Goal: Task Accomplishment & Management: Manage account settings

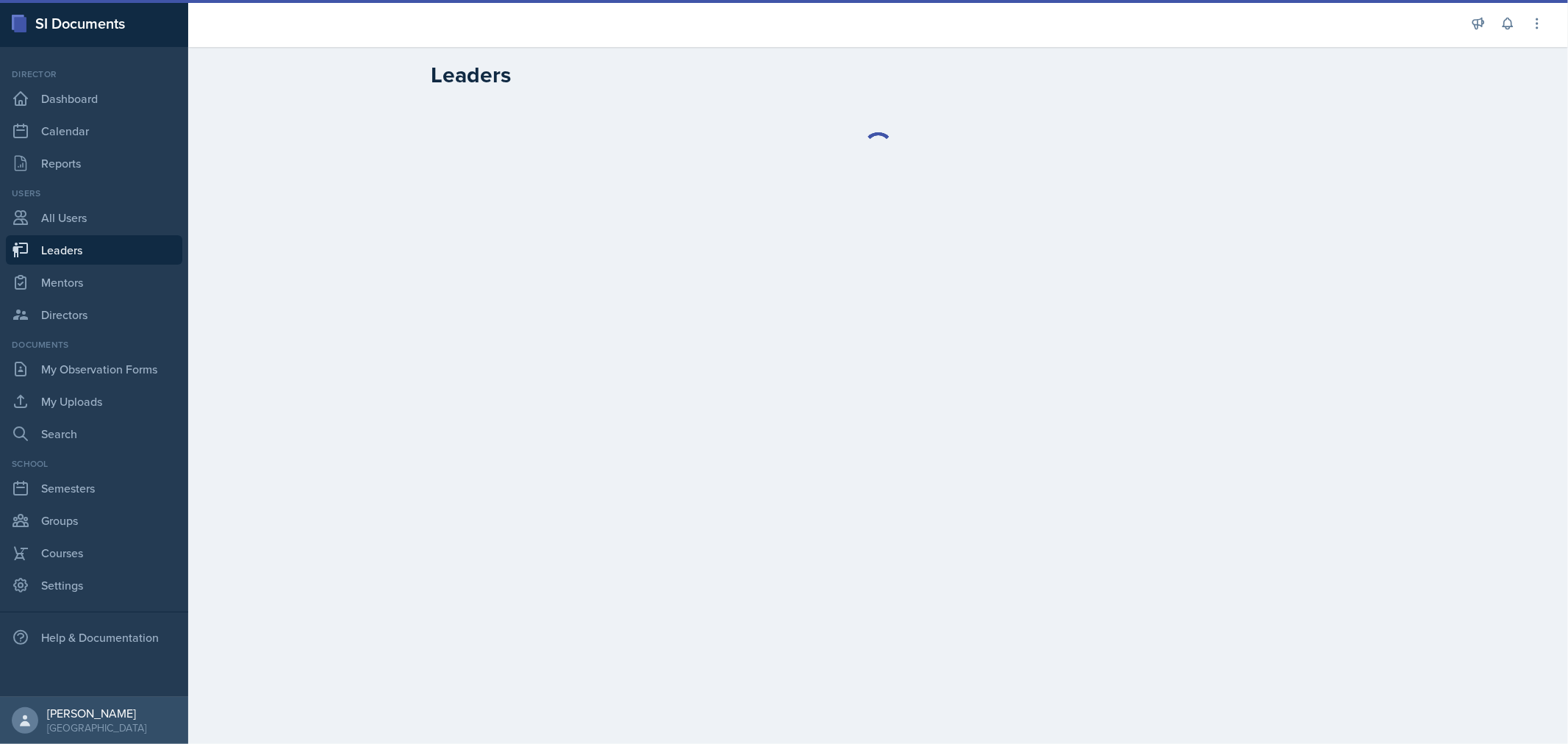
select select "0924c876-6fa7-4296-b593-7db6428ef465"
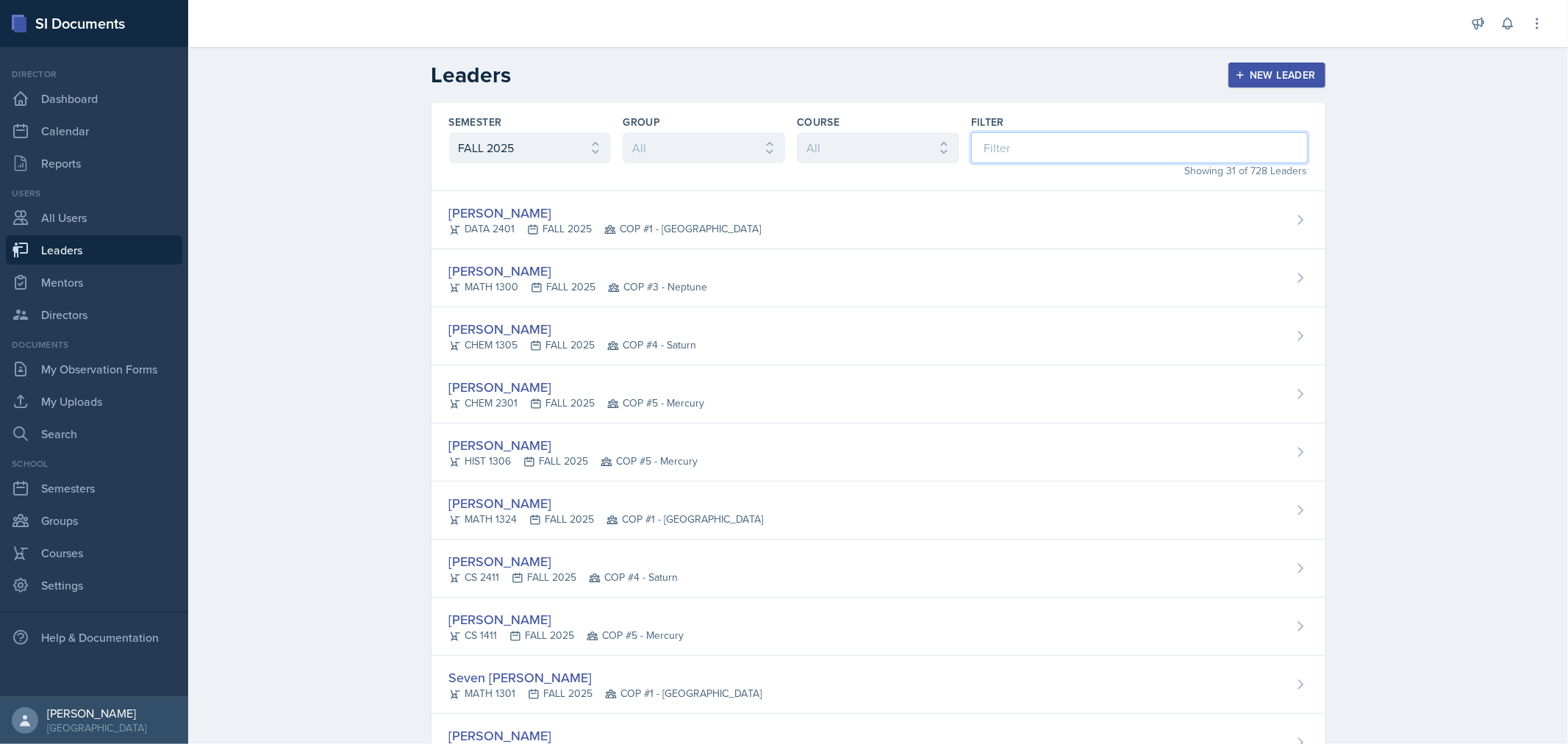
click at [1013, 140] on input at bounding box center [1139, 147] width 337 height 31
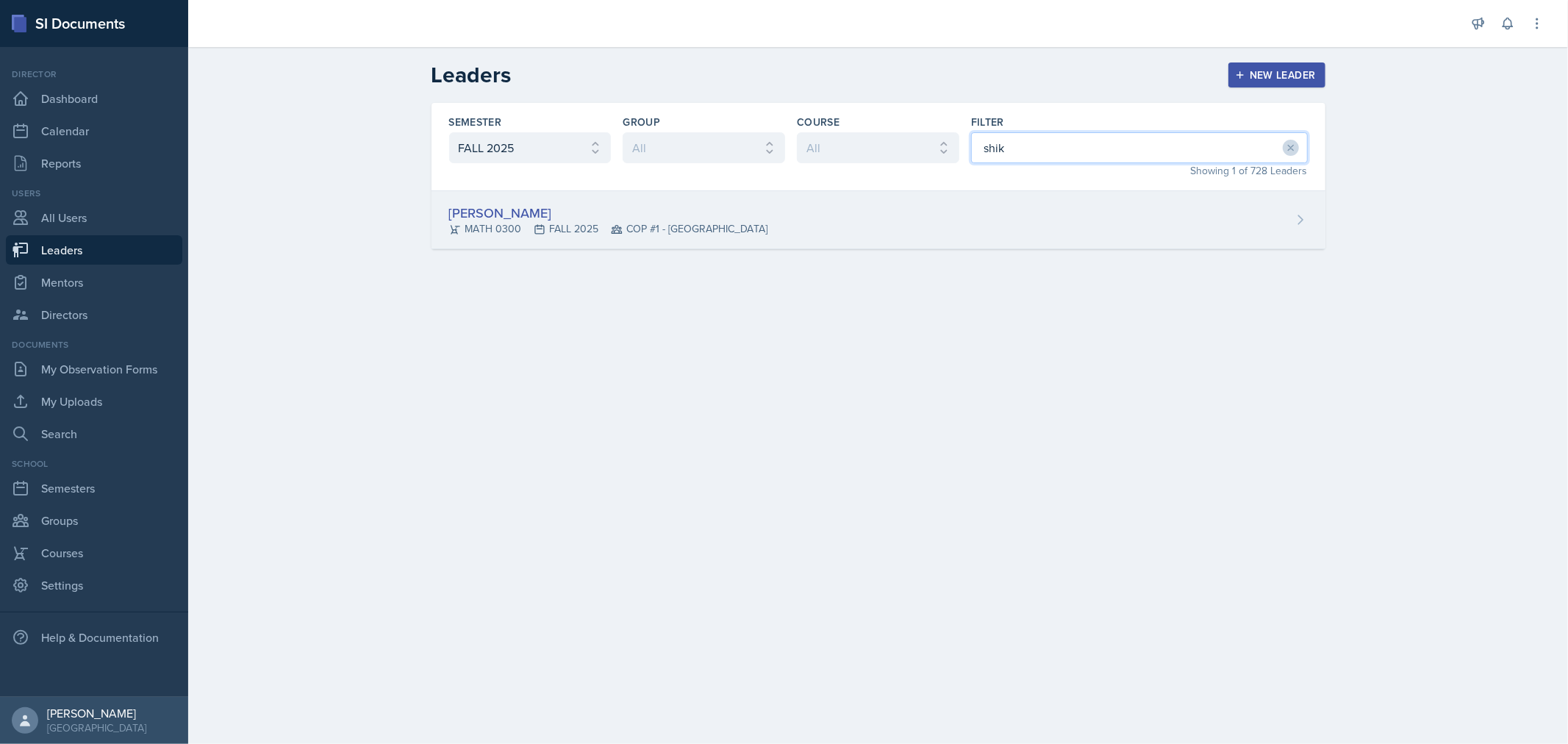
type input "shik"
click at [791, 213] on div "Shikyna [PERSON_NAME] 0300 FALL 2025 COP #1 - [GEOGRAPHIC_DATA]" at bounding box center [878, 220] width 894 height 58
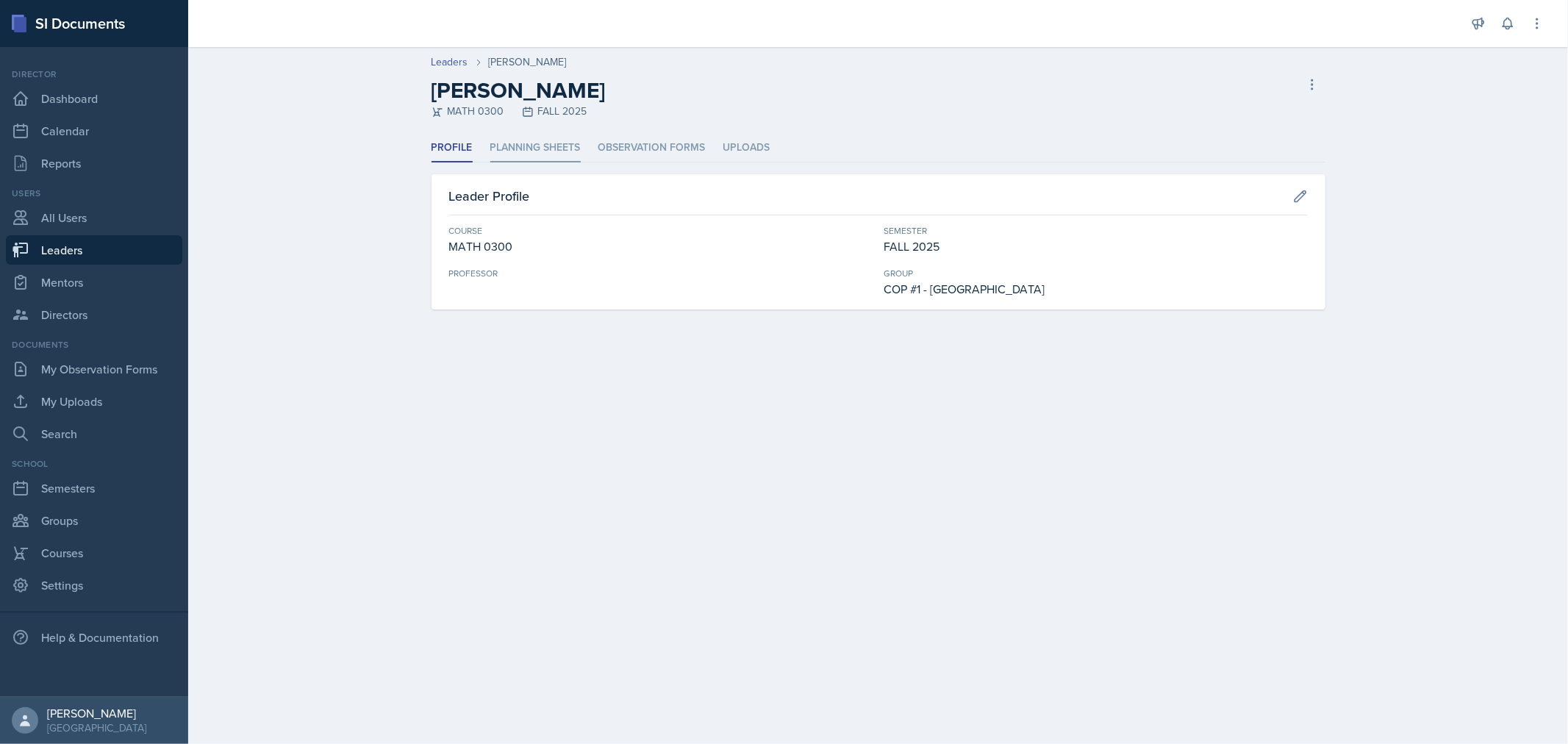
click at [562, 145] on li "Planning Sheets" at bounding box center [535, 148] width 90 height 28
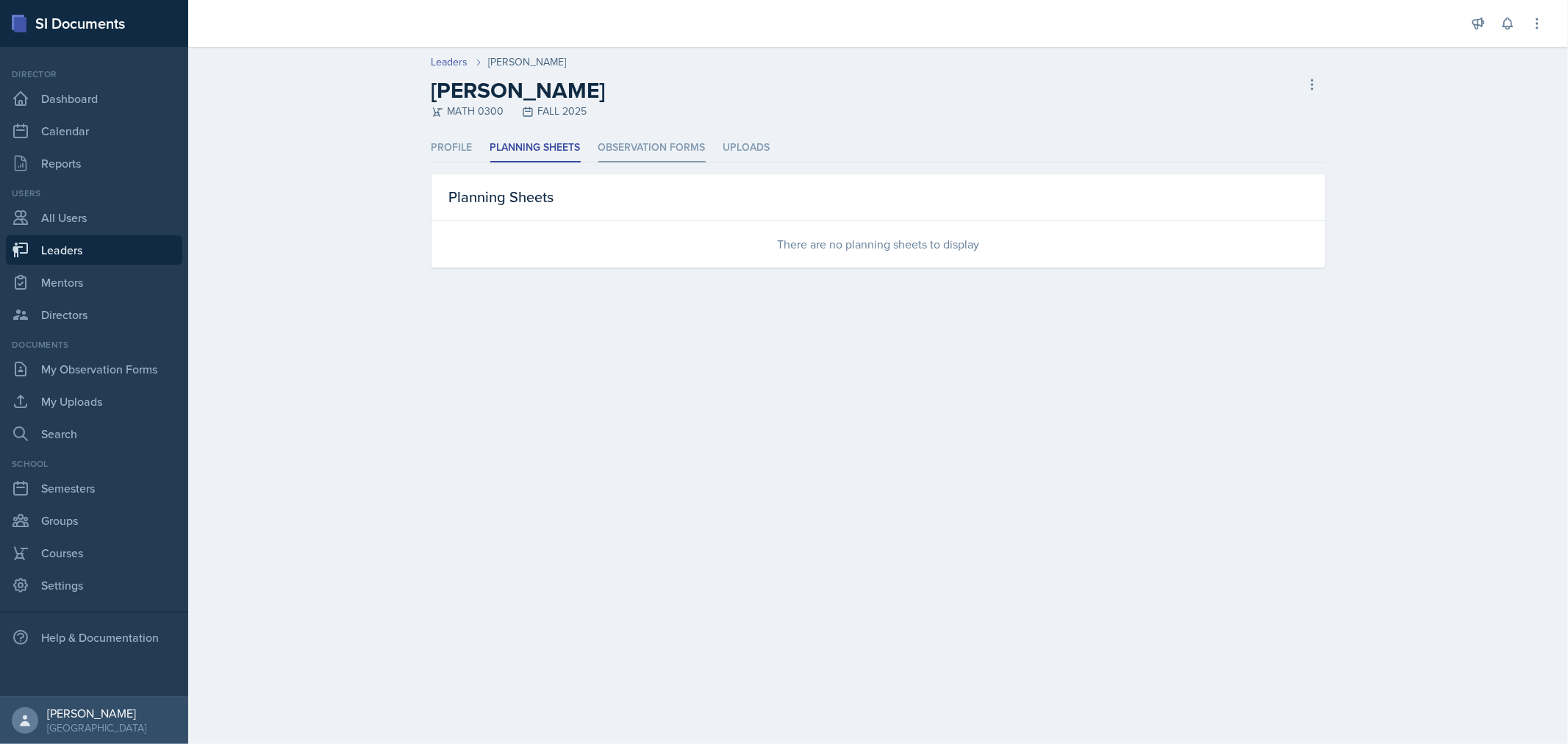
click at [659, 142] on li "Observation Forms" at bounding box center [652, 148] width 107 height 28
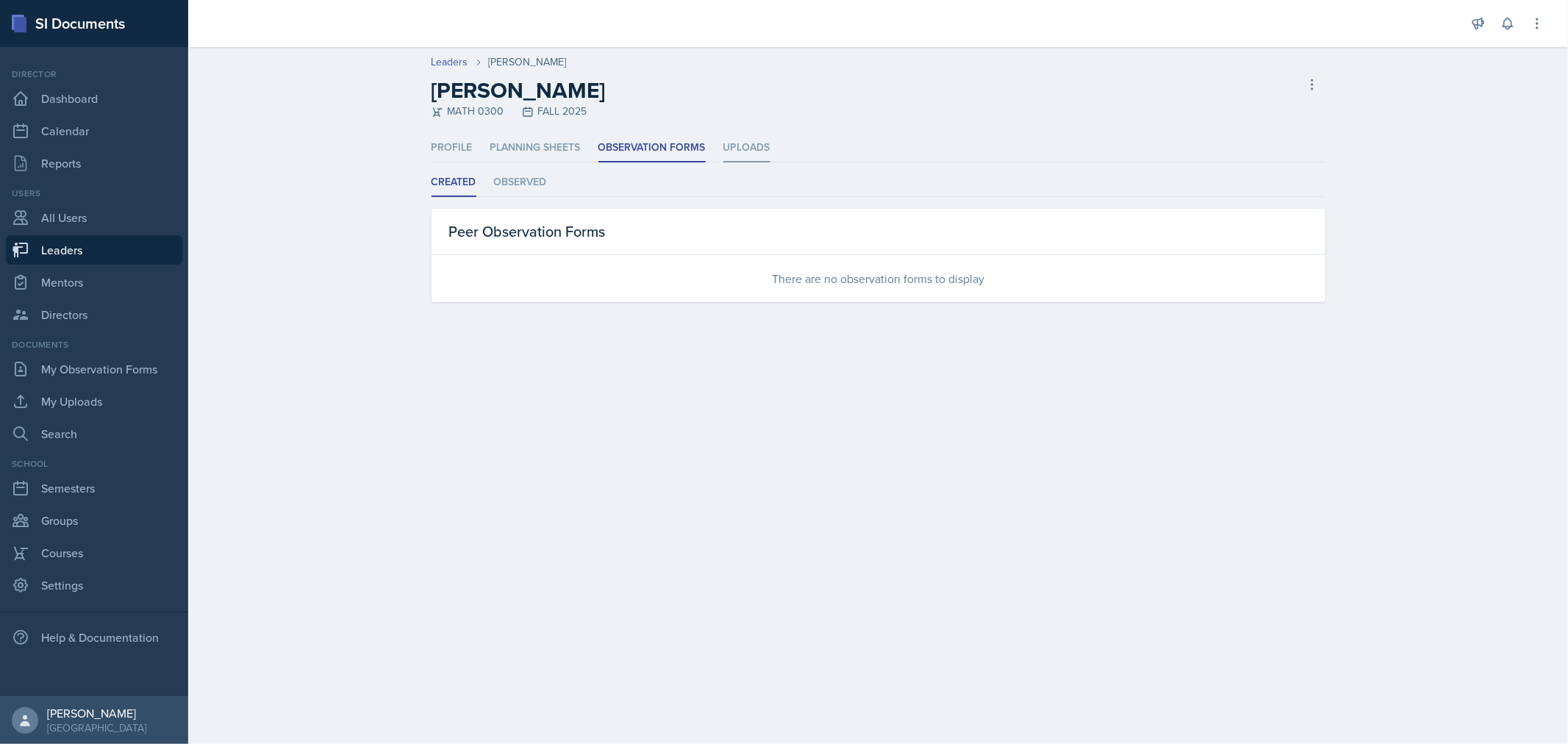
click at [758, 145] on li "Uploads" at bounding box center [746, 148] width 47 height 28
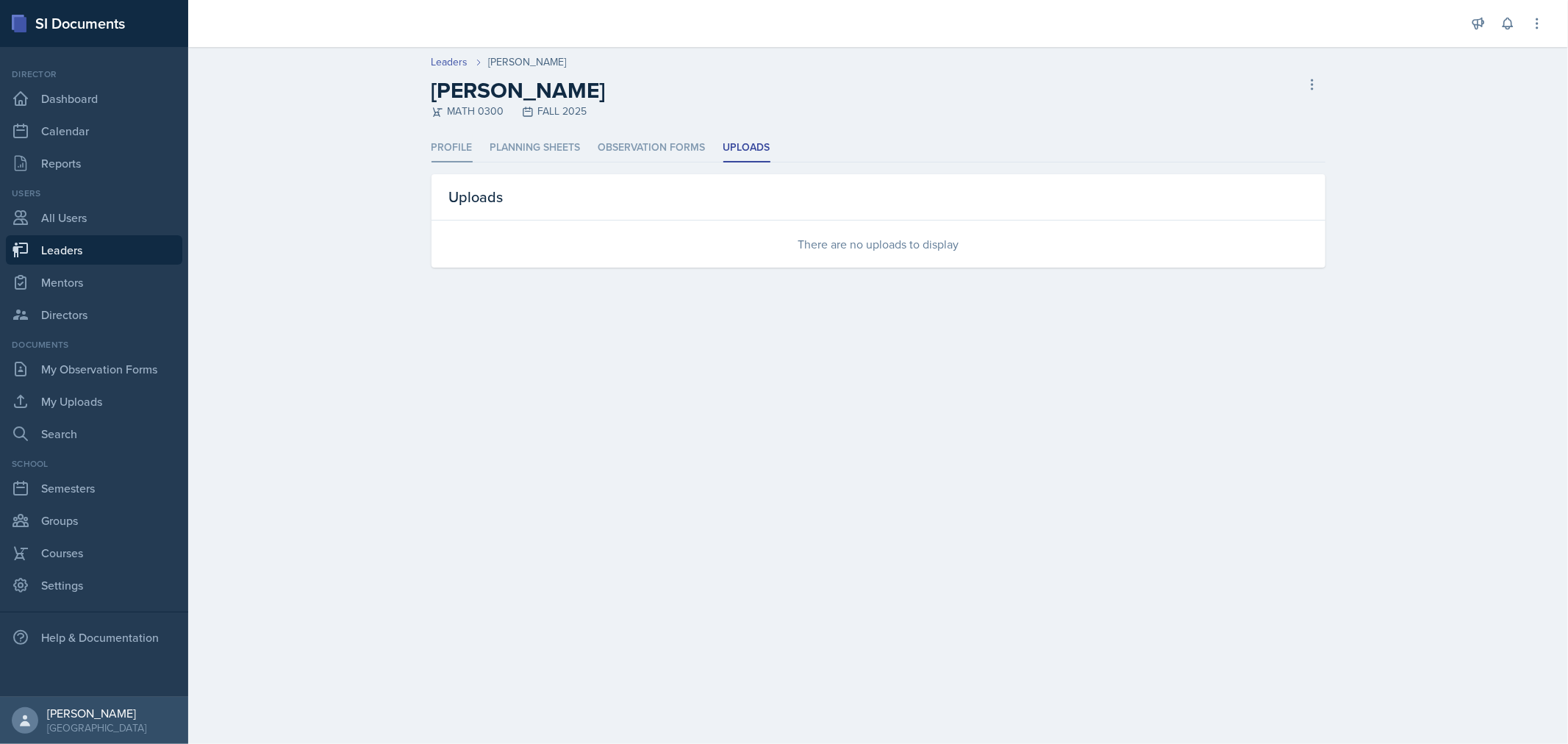
click at [460, 144] on li "Profile" at bounding box center [451, 148] width 41 height 28
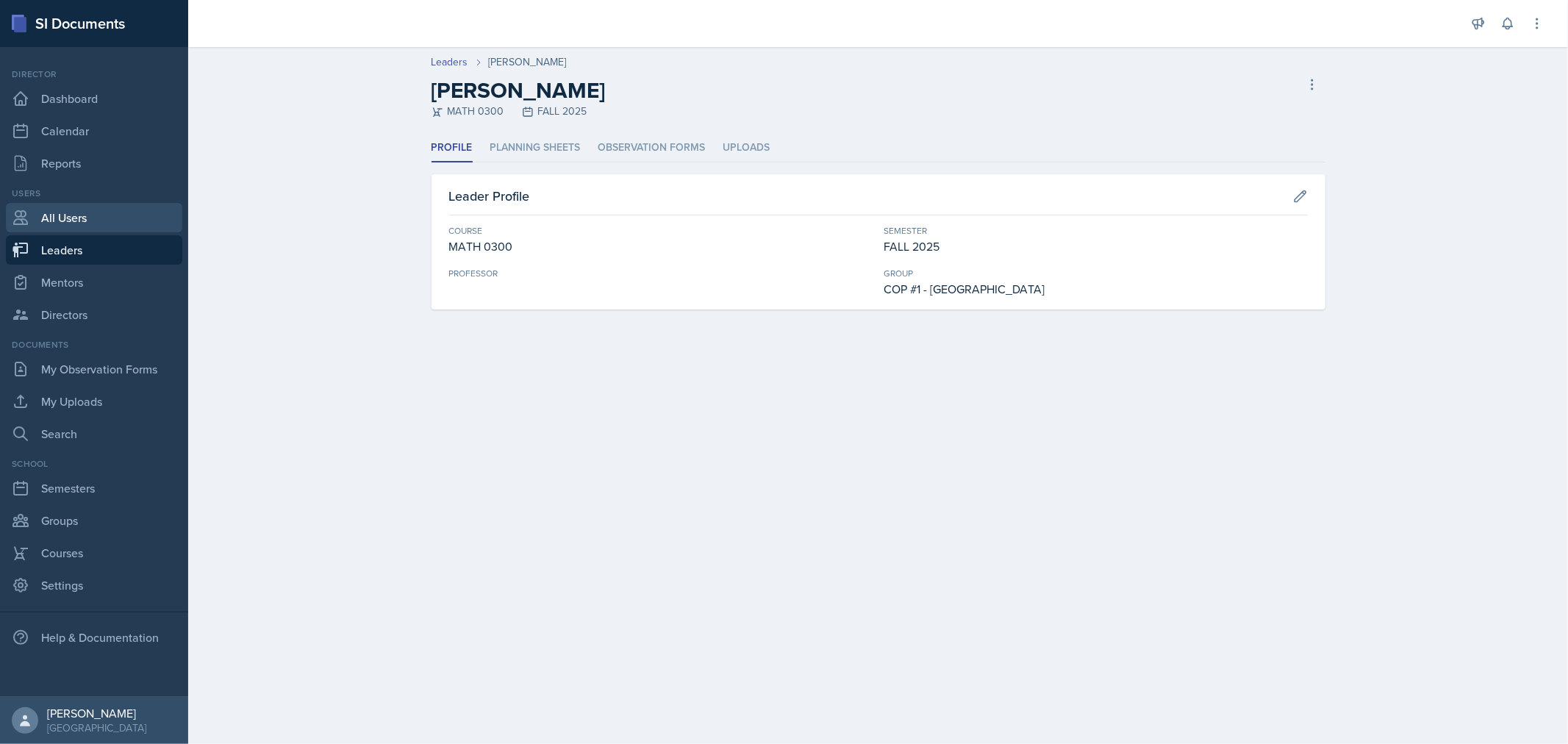
click at [81, 218] on link "All Users" at bounding box center [94, 217] width 177 height 29
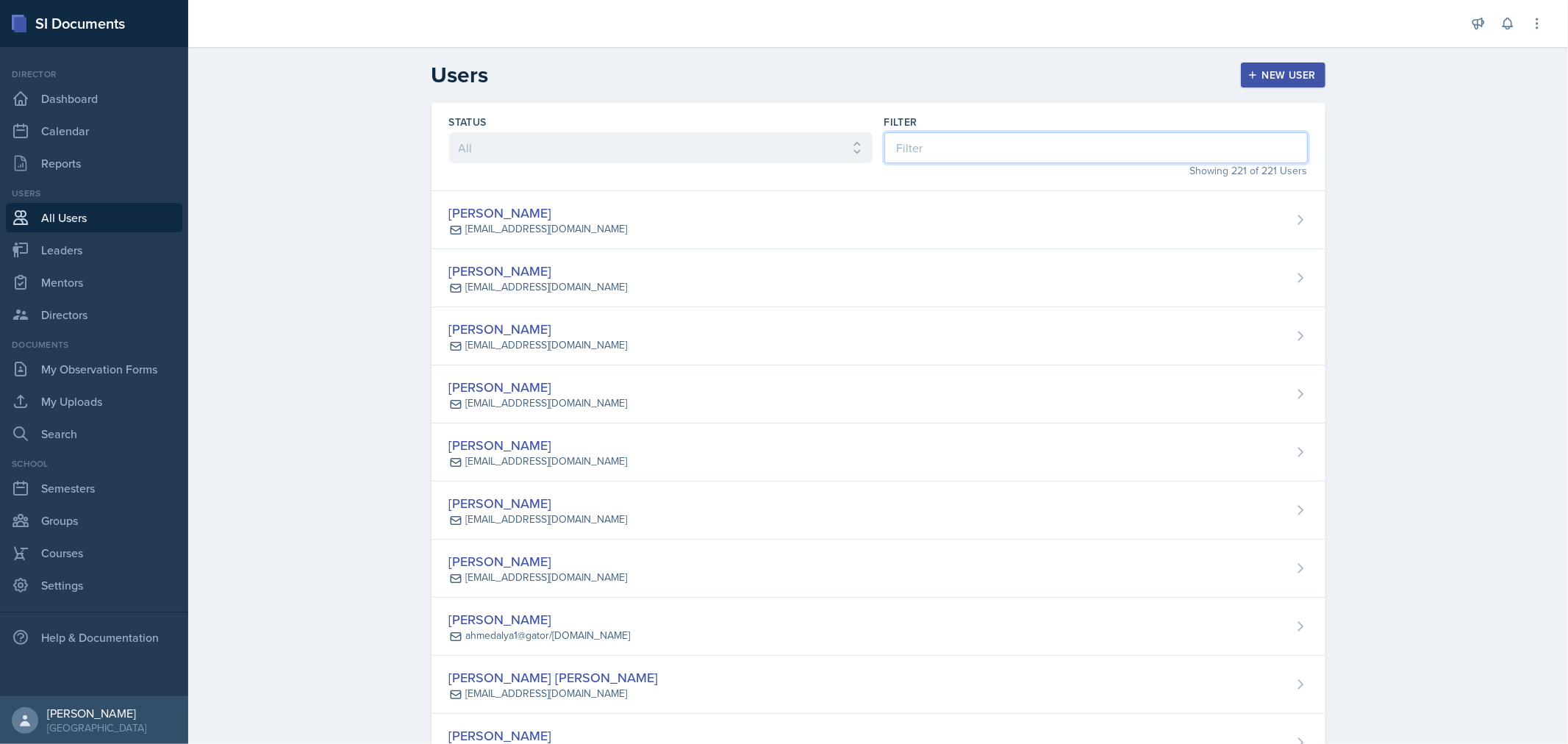
click at [917, 149] on input at bounding box center [1096, 147] width 423 height 31
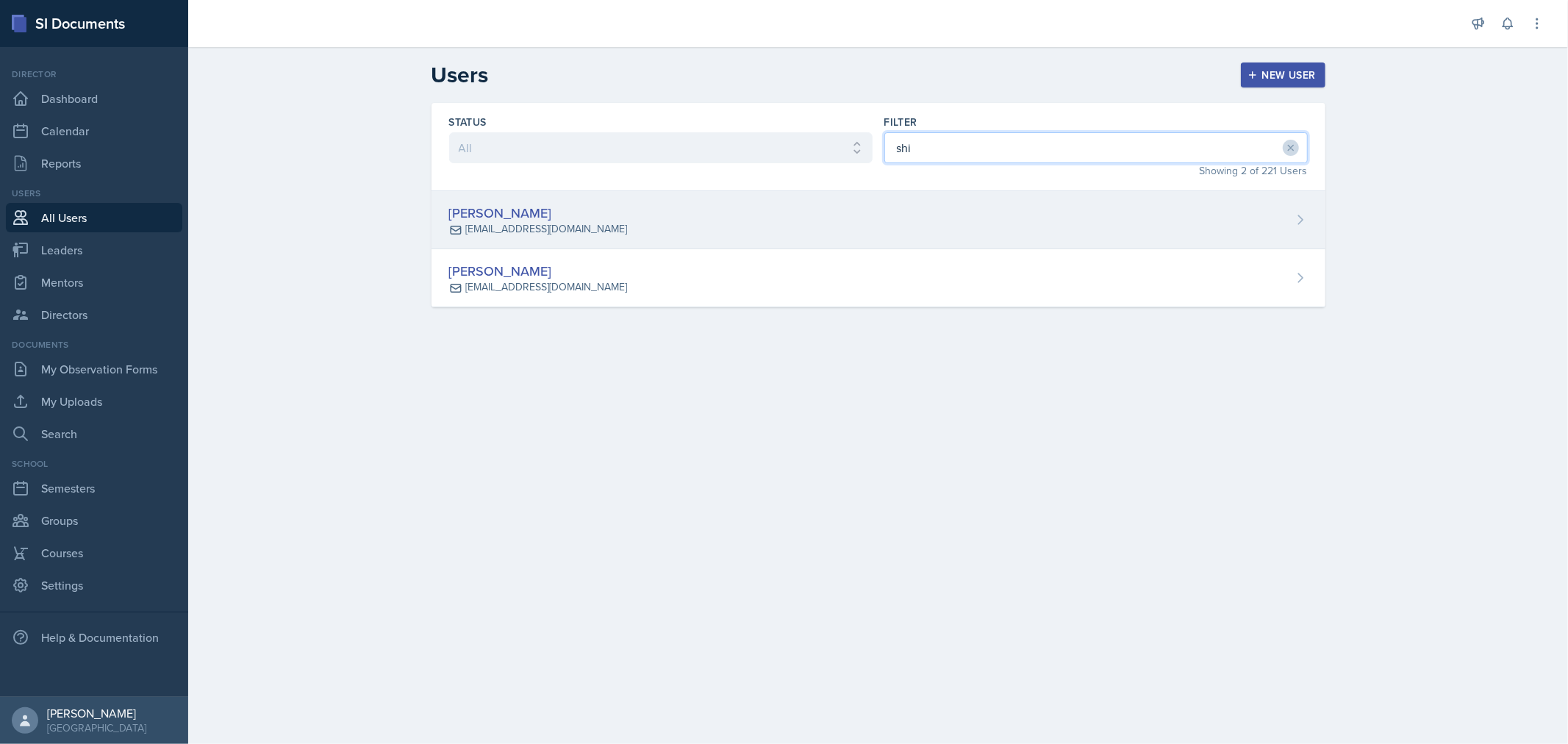
type input "shi"
click at [681, 226] on div "Shikyna [PERSON_NAME] [EMAIL_ADDRESS][DOMAIN_NAME]" at bounding box center [878, 220] width 894 height 58
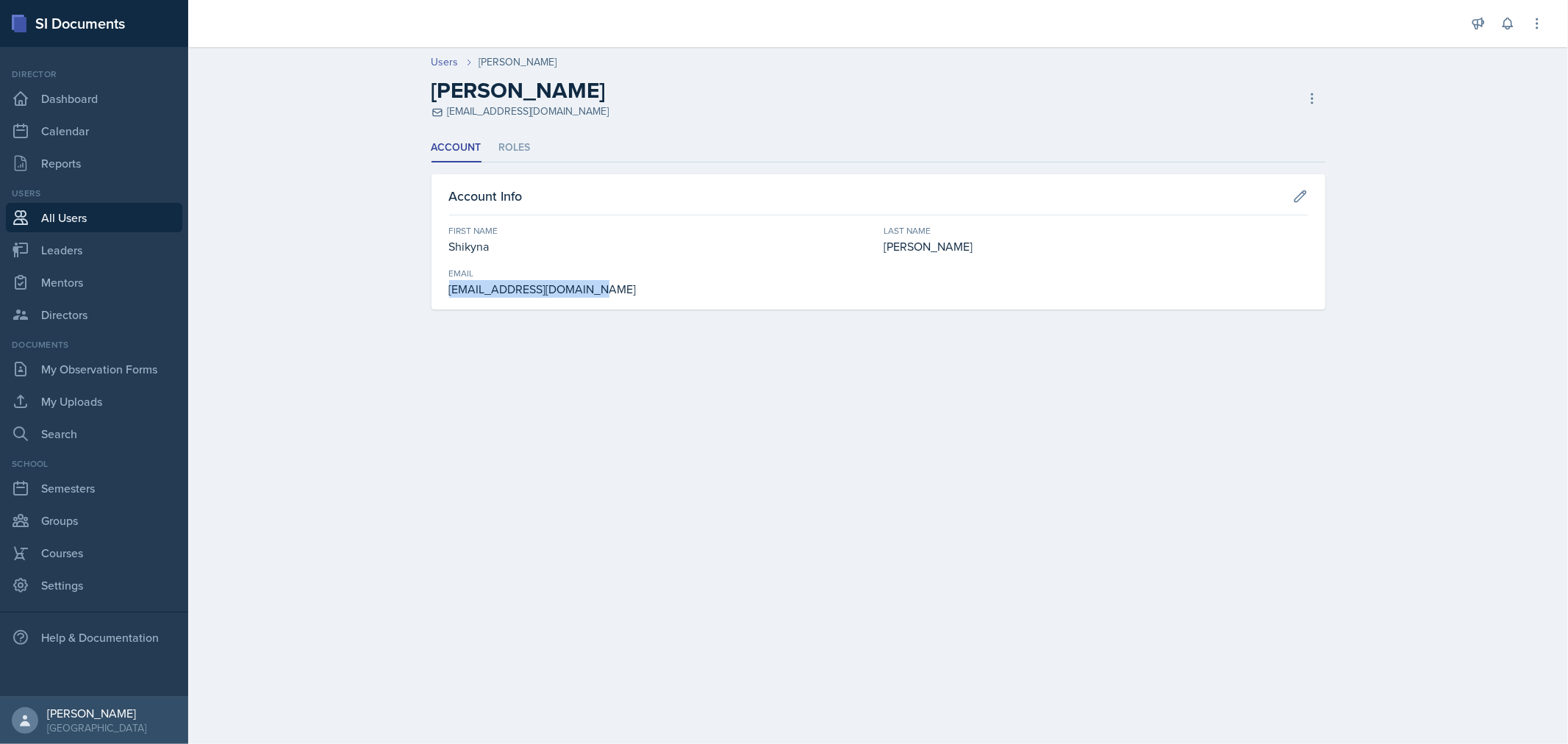
drag, startPoint x: 596, startPoint y: 290, endPoint x: 454, endPoint y: 284, distance: 142.1
click at [437, 287] on div "Account Info First Name Shikyna Last Name [PERSON_NAME] [EMAIL_ADDRESS][DOMAIN_…" at bounding box center [878, 242] width 894 height 136
copy div "[EMAIL_ADDRESS][DOMAIN_NAME]"
click at [1304, 196] on icon at bounding box center [1301, 197] width 15 height 15
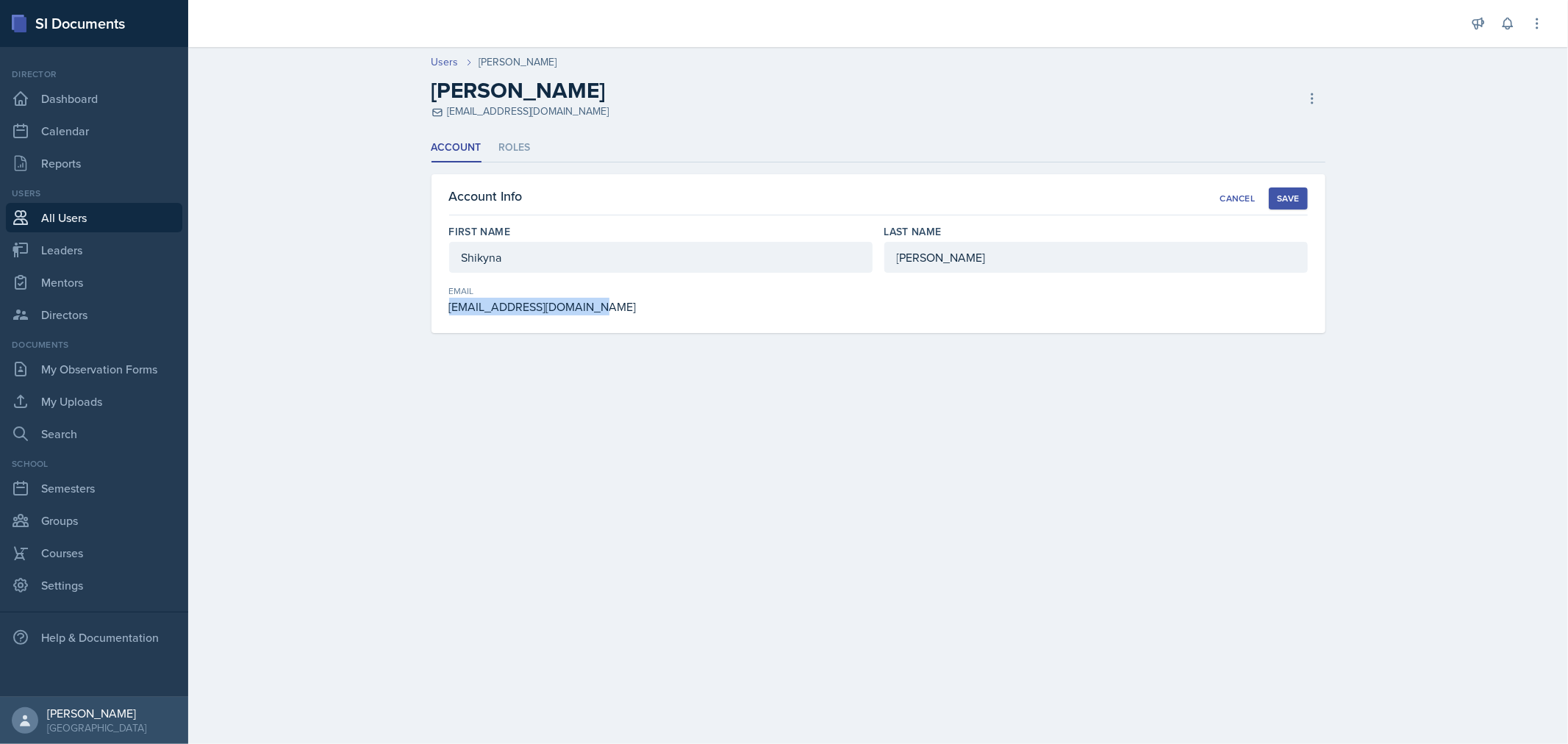
click at [568, 305] on div "[EMAIL_ADDRESS][DOMAIN_NAME]" at bounding box center [661, 307] width 423 height 18
click at [1241, 201] on div "Cancel" at bounding box center [1237, 199] width 35 height 12
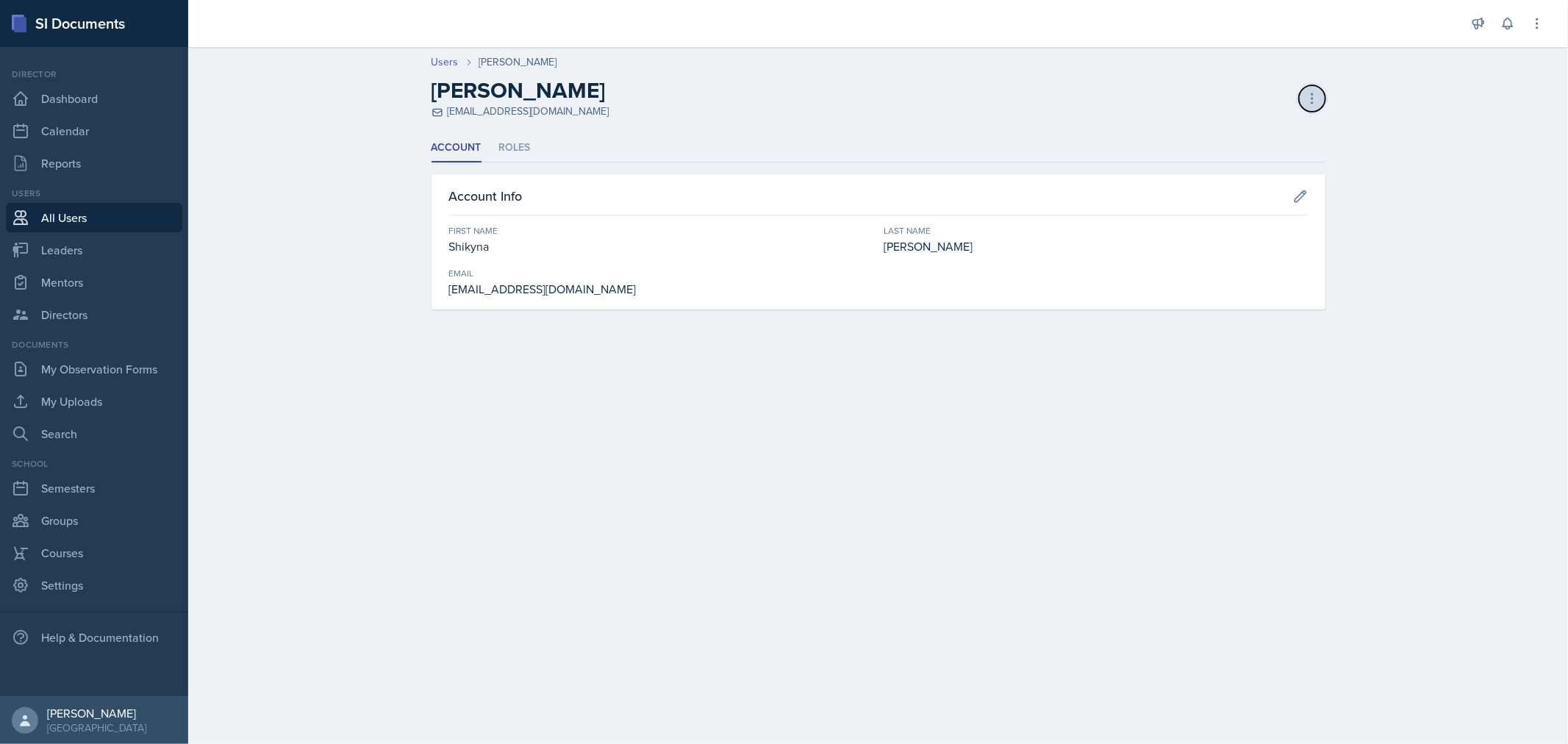
click at [1312, 93] on icon at bounding box center [1312, 98] width 1 height 10
click at [1021, 121] on header "Users Shikyna [PERSON_NAME] [PERSON_NAME] [EMAIL_ADDRESS][DOMAIN_NAME] Copy Inv…" at bounding box center [878, 86] width 1380 height 94
click at [1304, 199] on icon at bounding box center [1301, 197] width 15 height 15
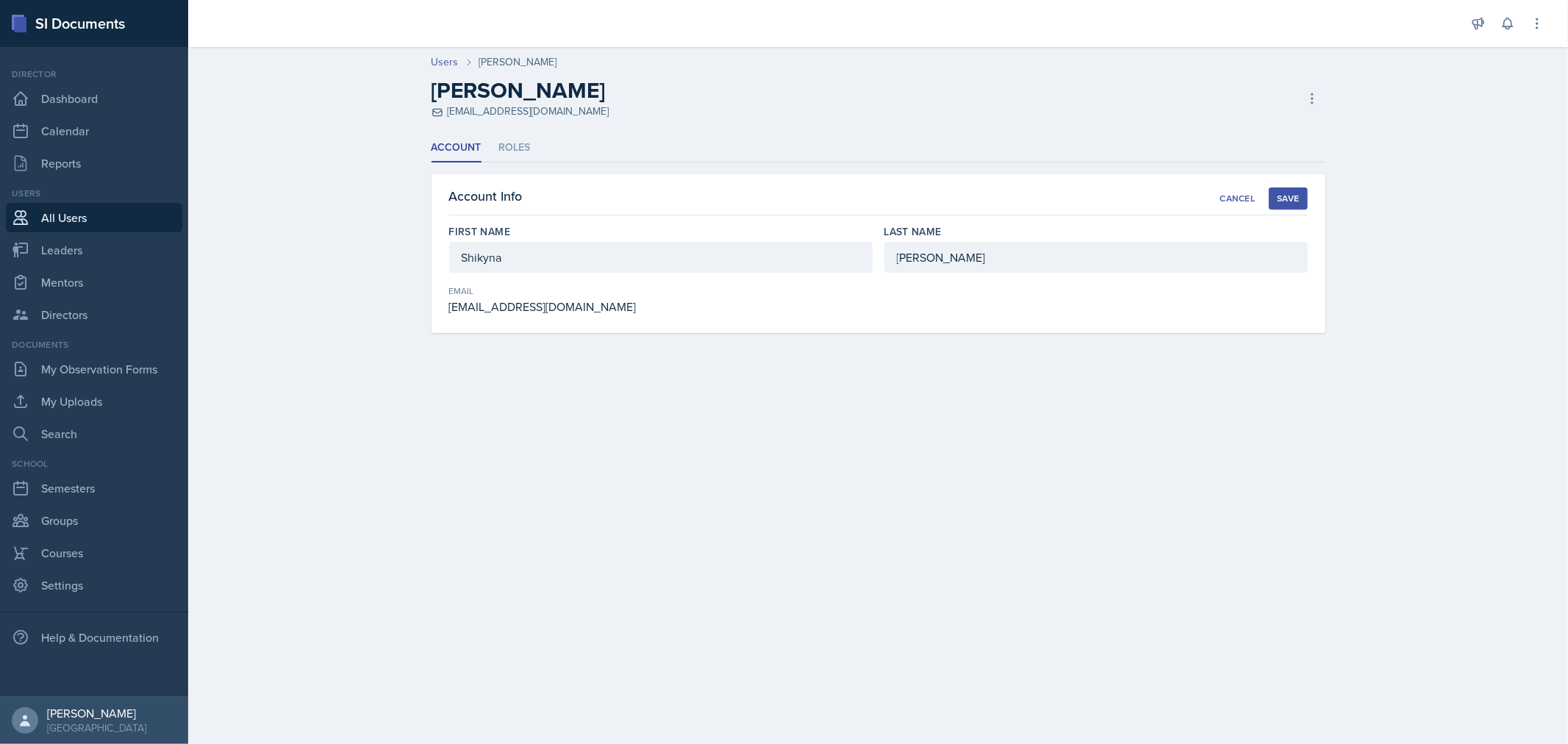
click at [611, 293] on div "Email" at bounding box center [661, 291] width 423 height 13
click at [577, 309] on div "[EMAIL_ADDRESS][DOMAIN_NAME]" at bounding box center [661, 307] width 423 height 18
click at [516, 145] on li "Roles" at bounding box center [515, 148] width 31 height 28
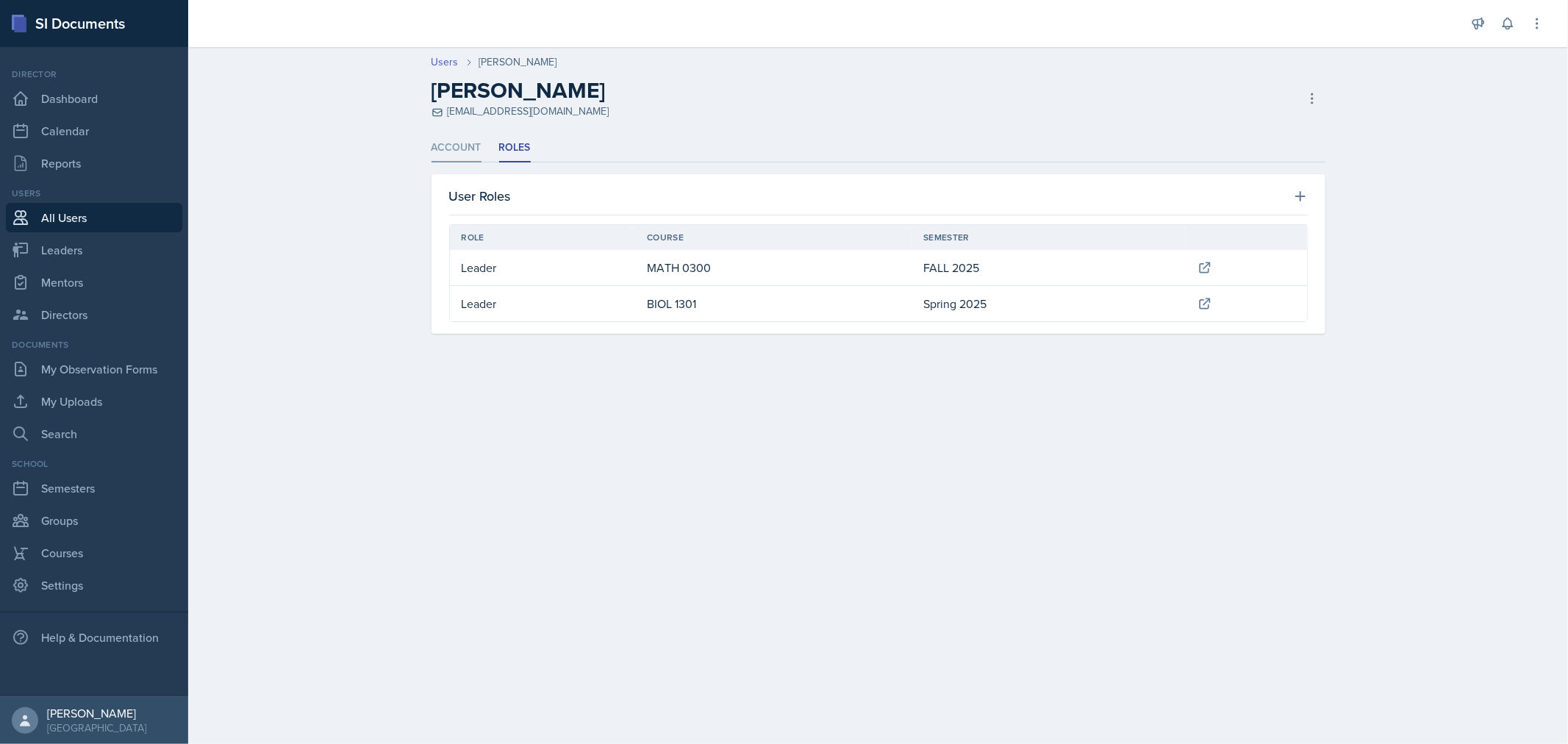
click at [467, 145] on li "Account" at bounding box center [456, 148] width 50 height 28
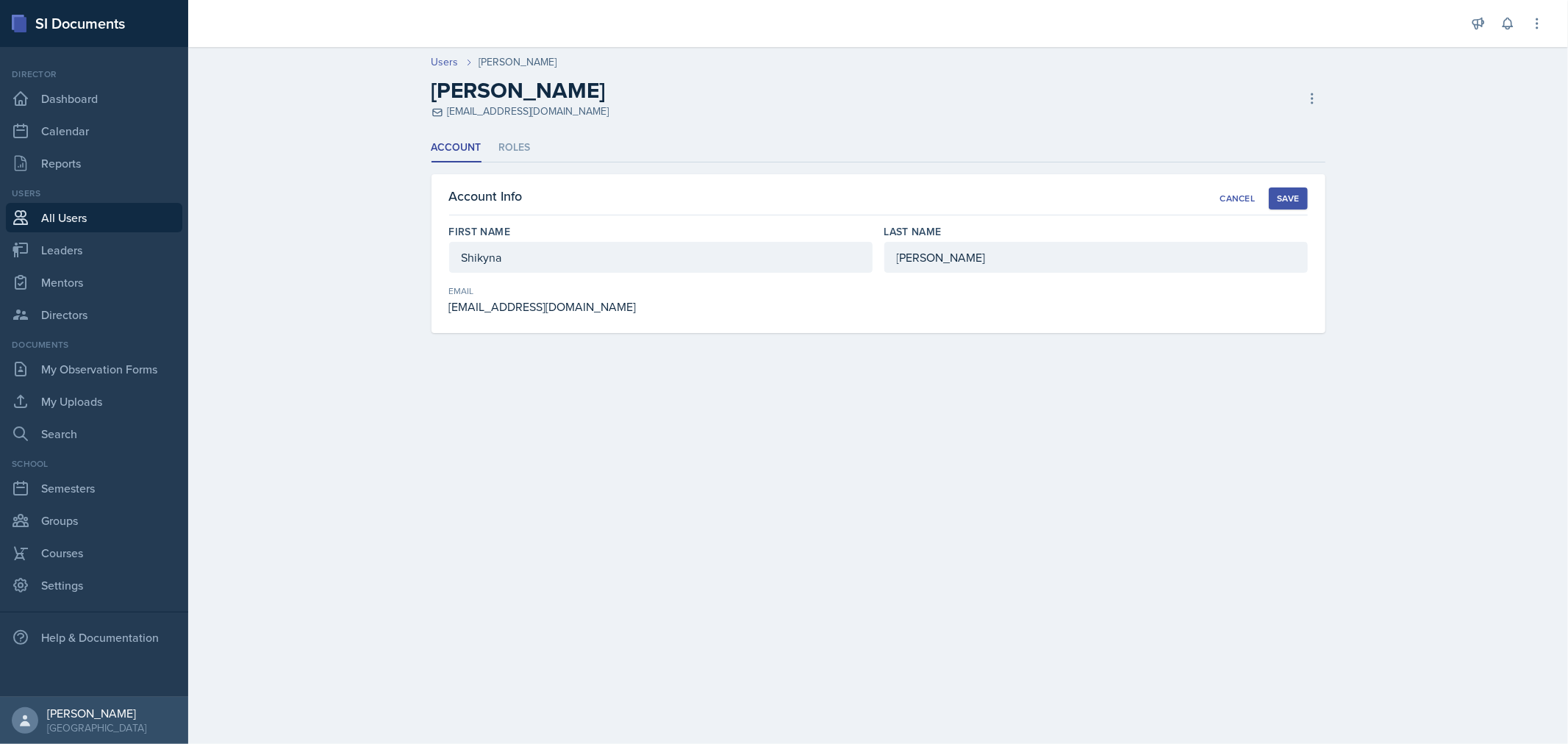
click at [467, 145] on li "Account" at bounding box center [456, 148] width 50 height 28
click at [442, 69] on link "Users" at bounding box center [445, 62] width 28 height 16
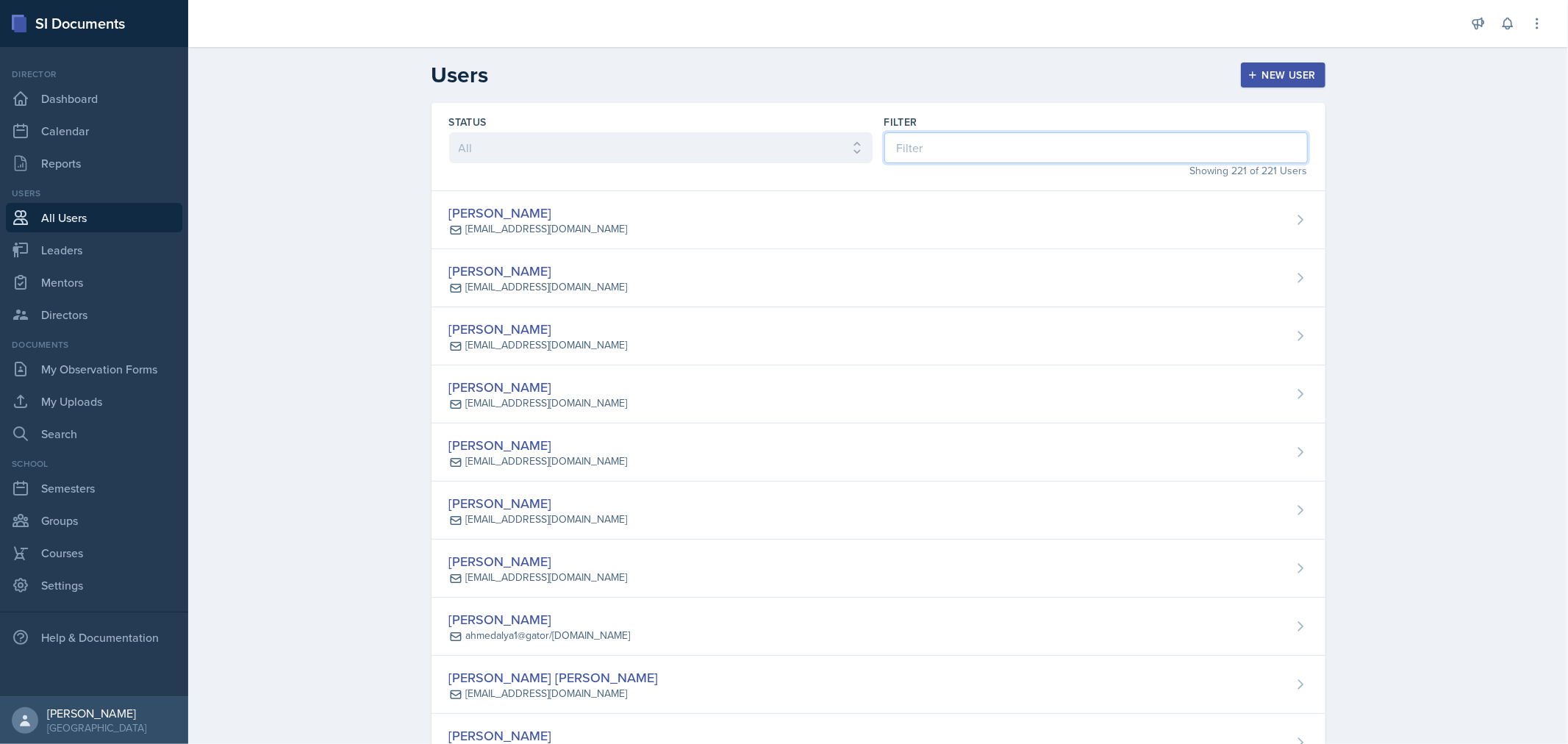
click at [978, 133] on input at bounding box center [1096, 147] width 423 height 31
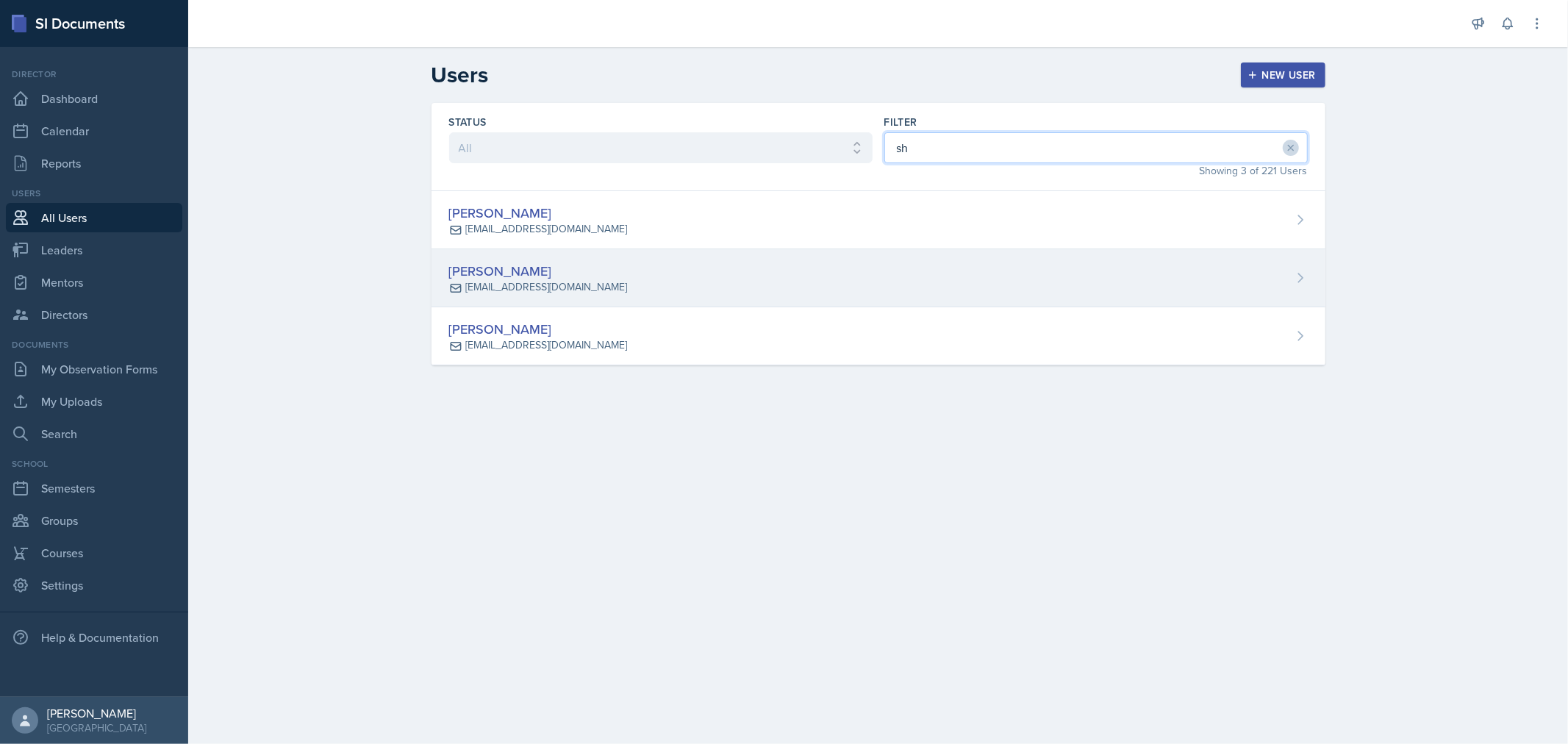
type input "sh"
click at [730, 304] on div "Shikyna [PERSON_NAME] [EMAIL_ADDRESS][DOMAIN_NAME]" at bounding box center [878, 278] width 894 height 58
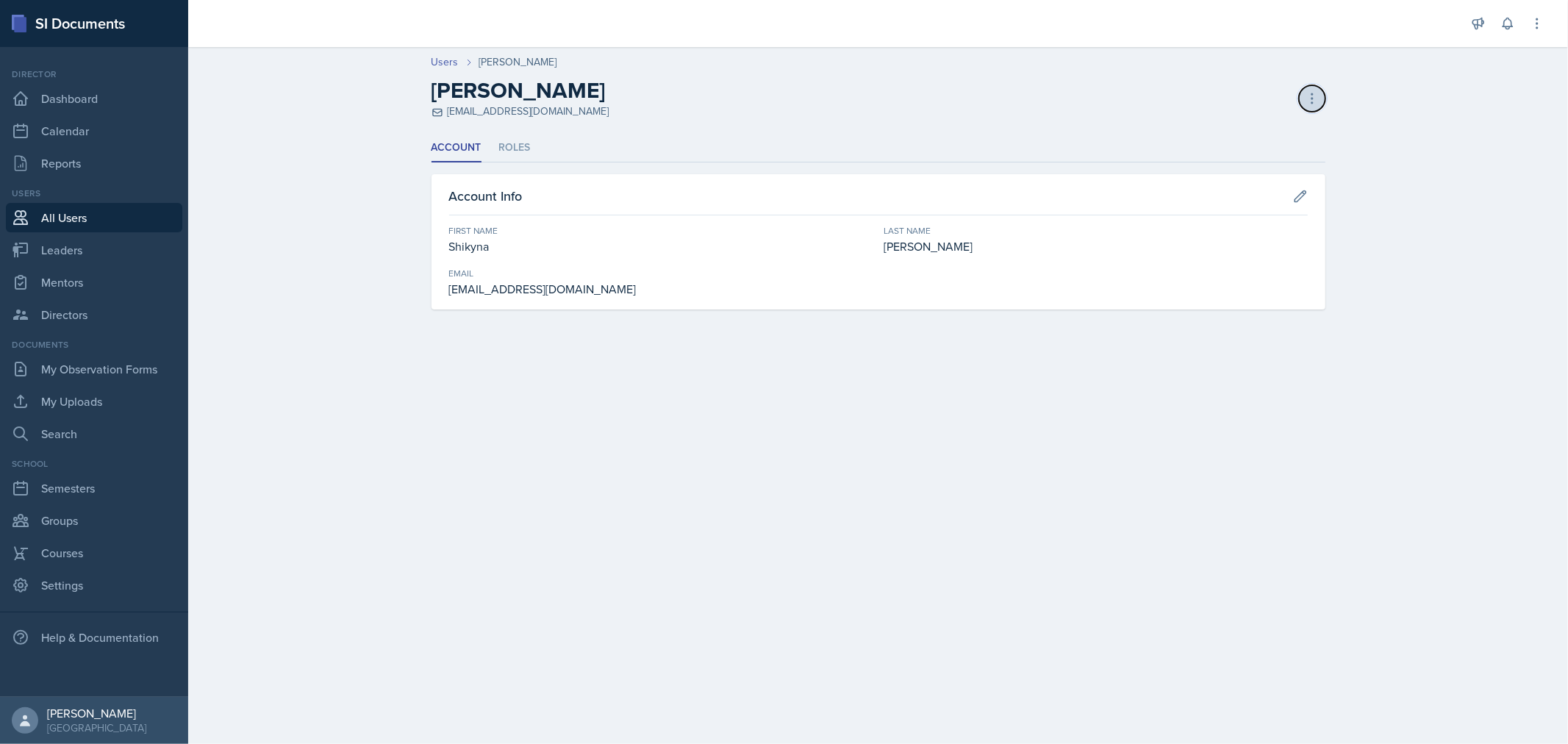
click at [1316, 89] on button at bounding box center [1313, 98] width 27 height 27
click at [1301, 189] on icon at bounding box center [1301, 197] width 15 height 15
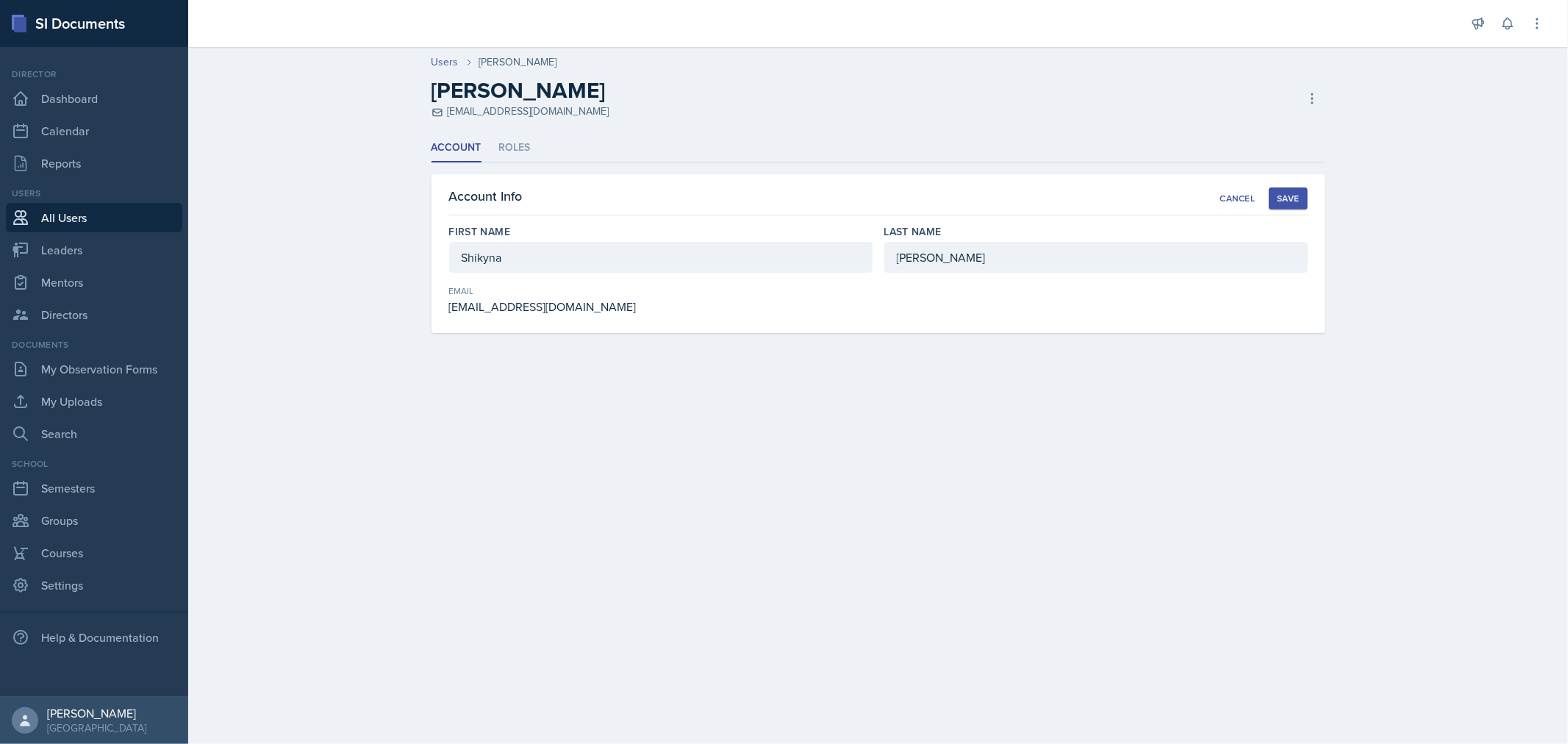
click at [510, 311] on div "[EMAIL_ADDRESS][DOMAIN_NAME]" at bounding box center [661, 307] width 423 height 18
click at [1248, 193] on div "Cancel" at bounding box center [1237, 199] width 35 height 12
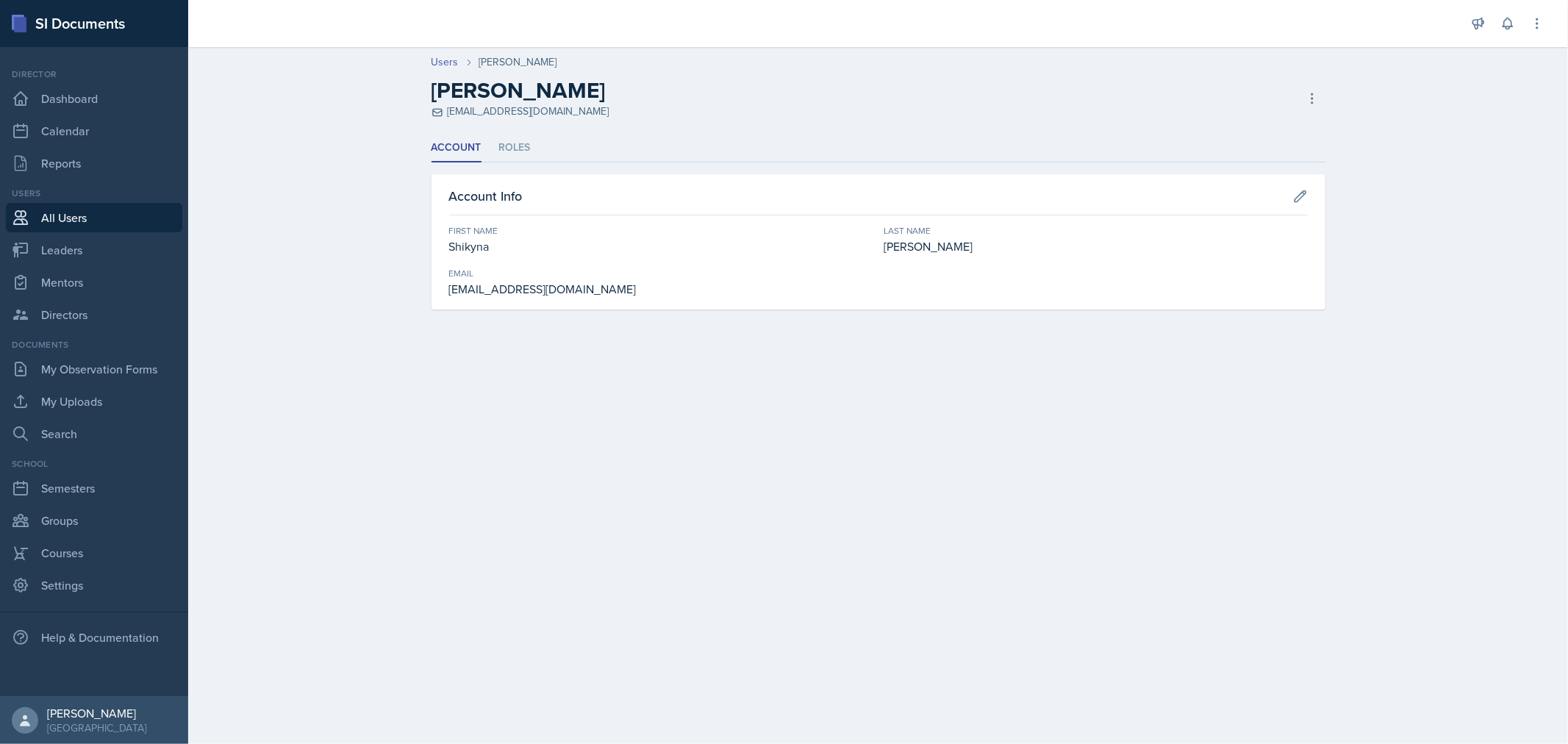
click at [1105, 131] on header "Users Shikyna [PERSON_NAME] [PERSON_NAME] [EMAIL_ADDRESS][DOMAIN_NAME] Copy Inv…" at bounding box center [878, 86] width 1380 height 94
click at [1315, 92] on icon at bounding box center [1312, 98] width 15 height 15
click at [1071, 136] on ul "Account Roles" at bounding box center [878, 148] width 894 height 28
click at [516, 135] on li "Roles" at bounding box center [515, 148] width 31 height 28
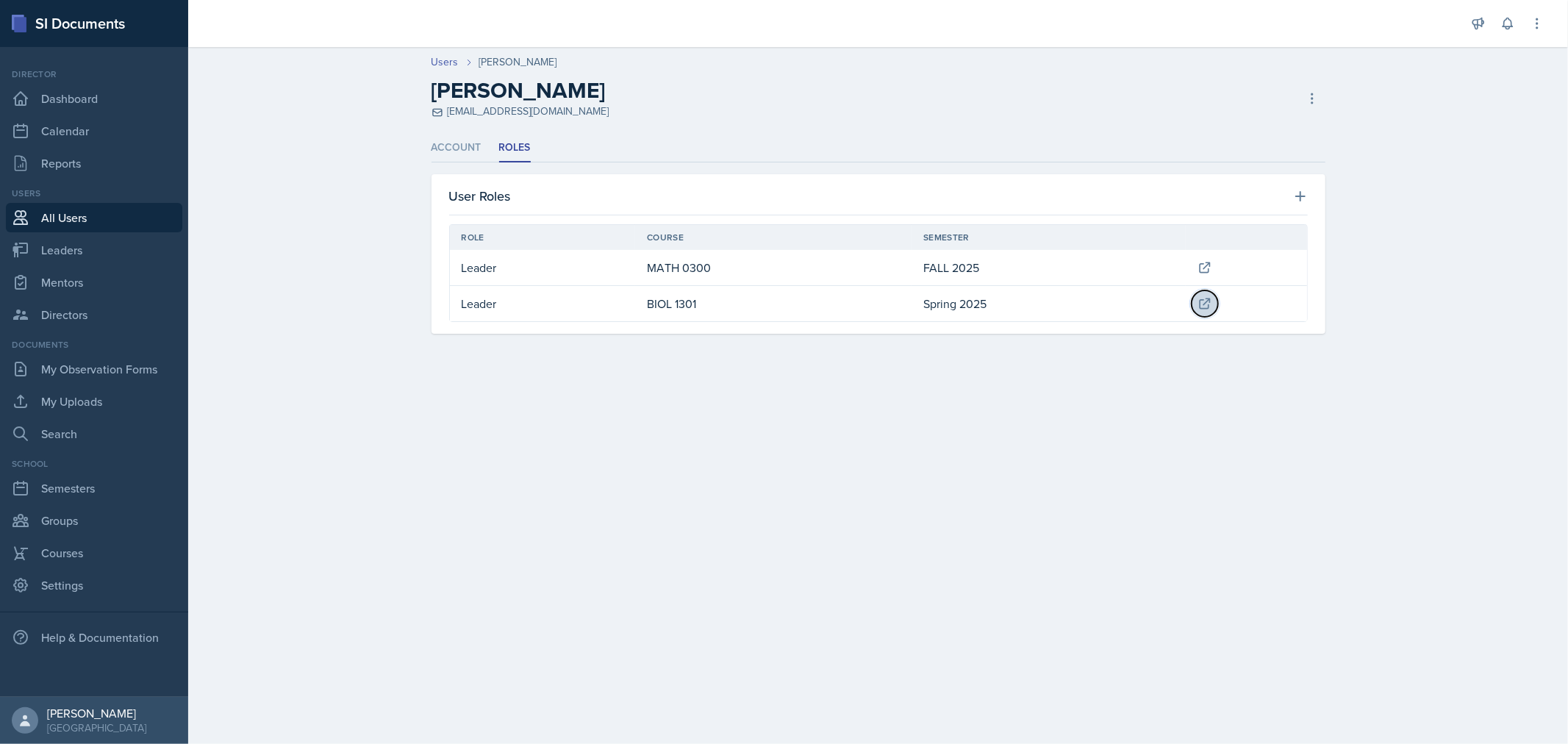
click at [1205, 300] on icon at bounding box center [1204, 304] width 15 height 15
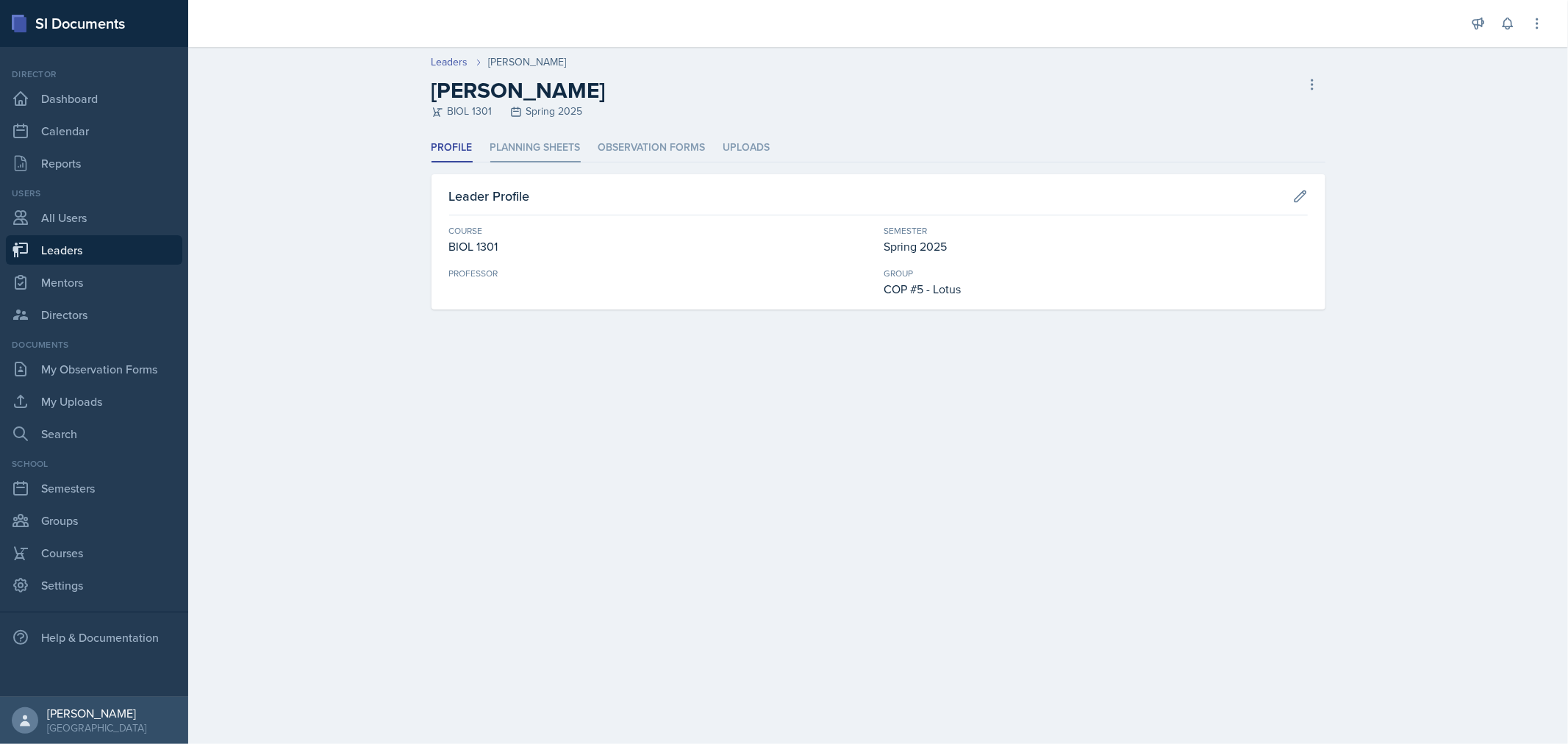
click at [537, 149] on li "Planning Sheets" at bounding box center [535, 148] width 90 height 28
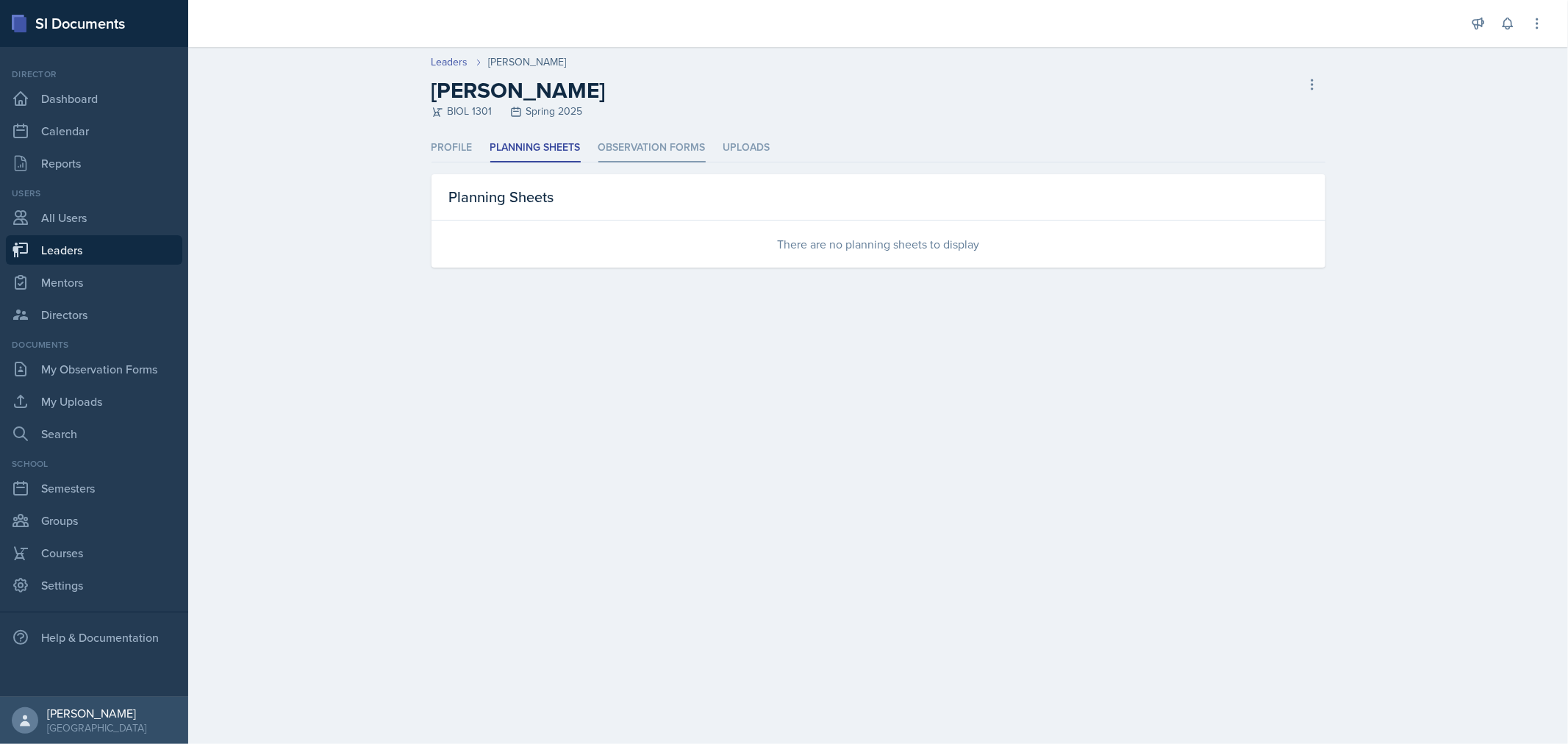
click at [629, 141] on li "Observation Forms" at bounding box center [652, 148] width 107 height 28
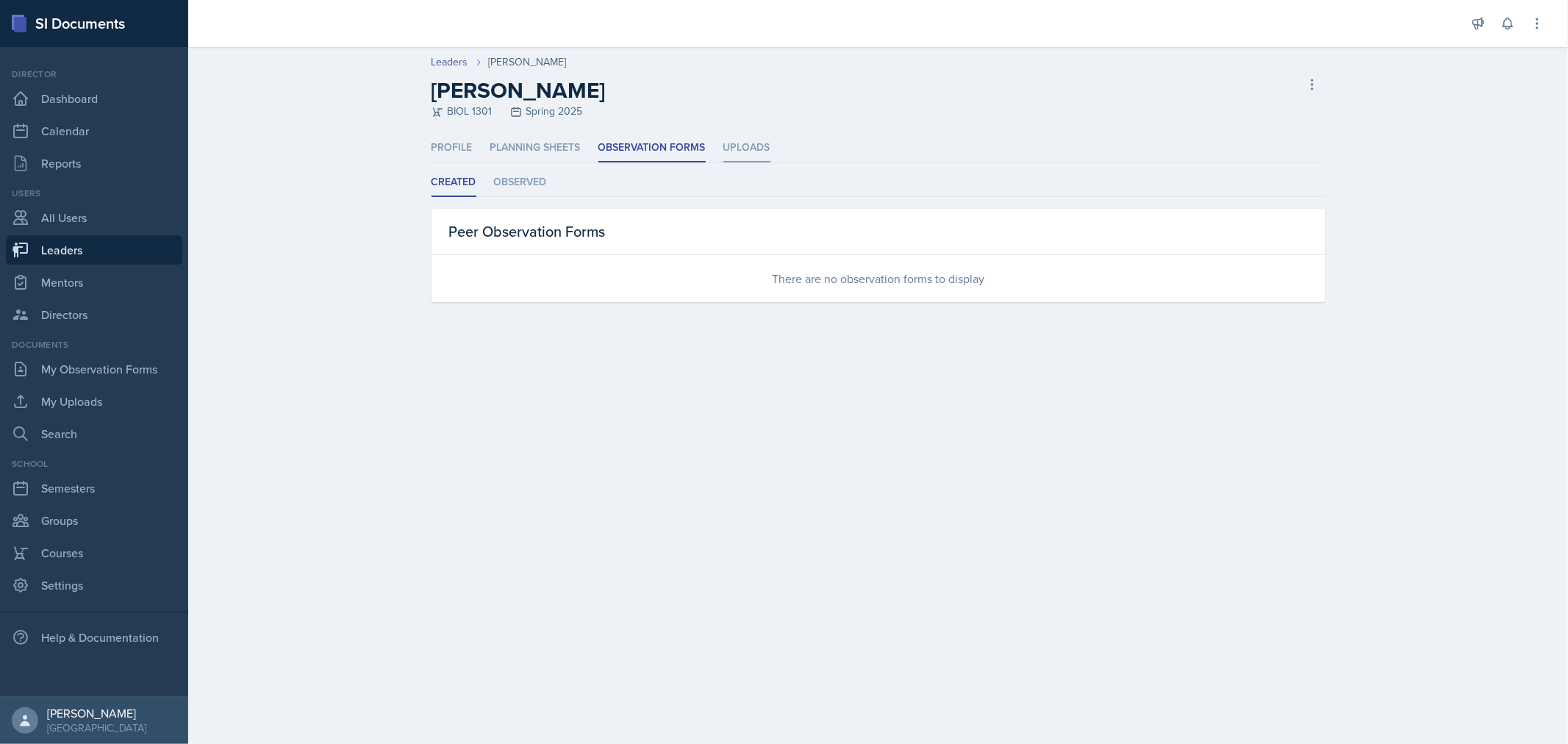
click at [755, 136] on li "Uploads" at bounding box center [746, 148] width 47 height 28
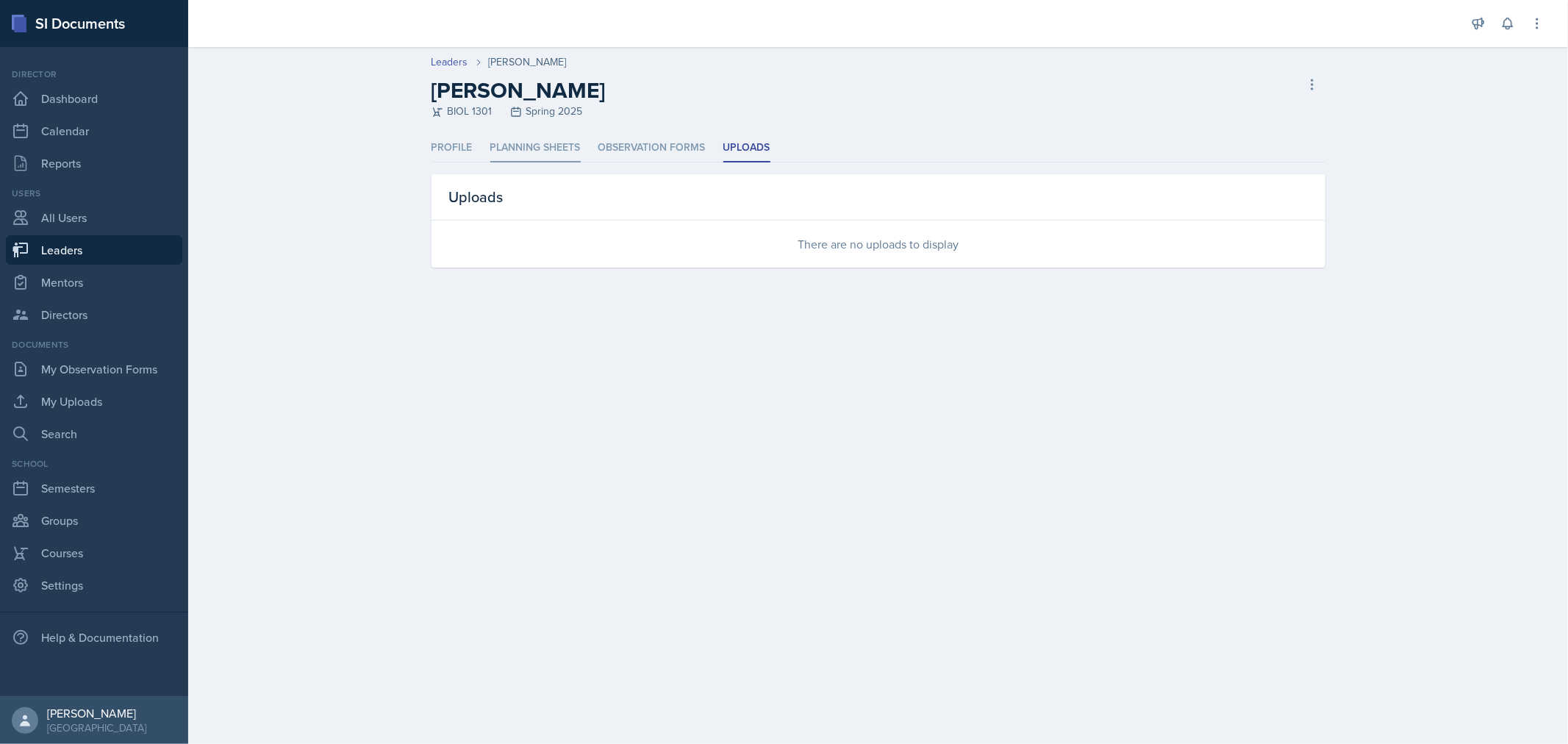
click at [541, 142] on li "Planning Sheets" at bounding box center [535, 148] width 90 height 28
click at [447, 142] on li "Profile" at bounding box center [451, 148] width 41 height 28
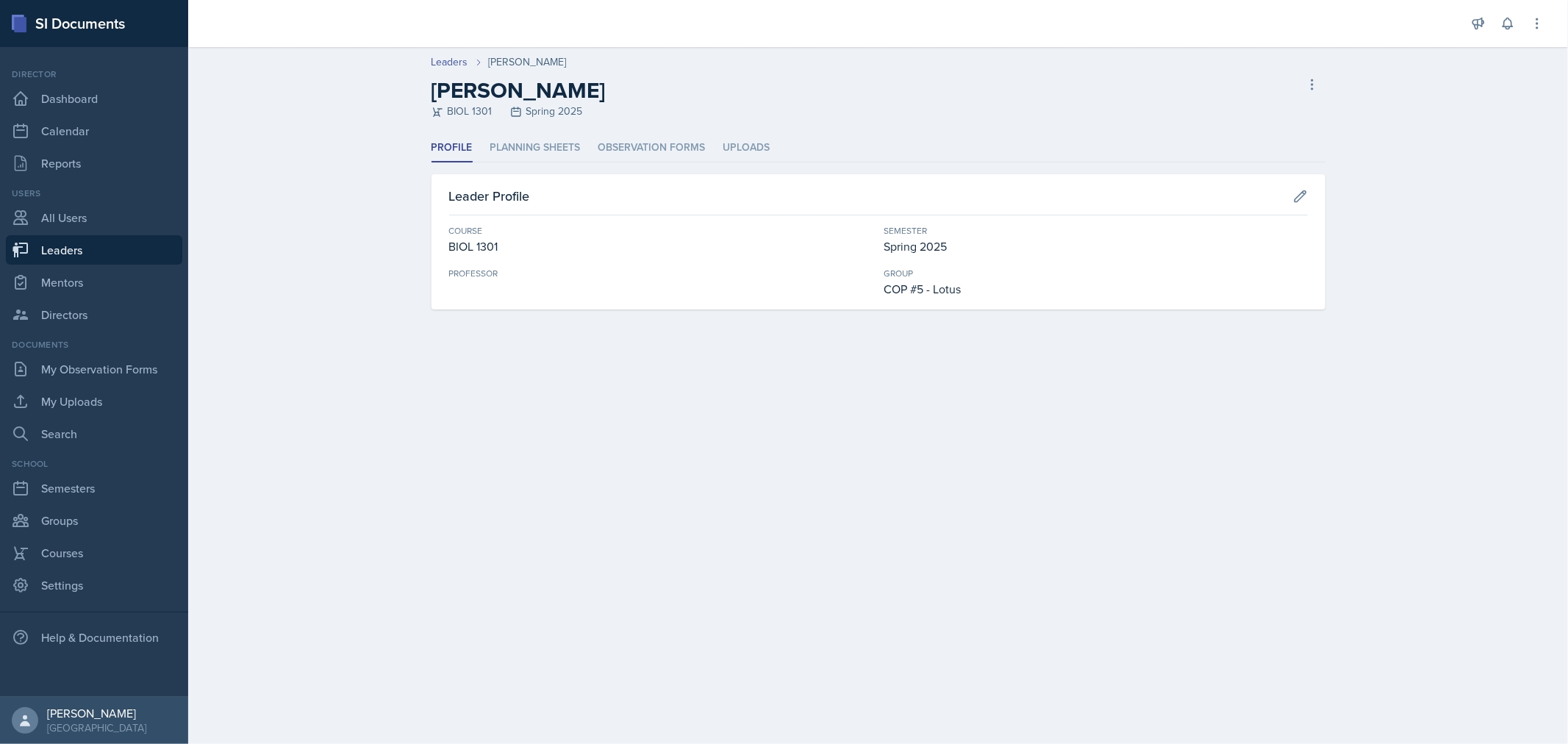
click at [503, 66] on div "[PERSON_NAME]" at bounding box center [527, 62] width 78 height 16
click at [456, 60] on link "Leaders" at bounding box center [449, 62] width 36 height 16
select select "0924c876-6fa7-4296-b593-7db6428ef465"
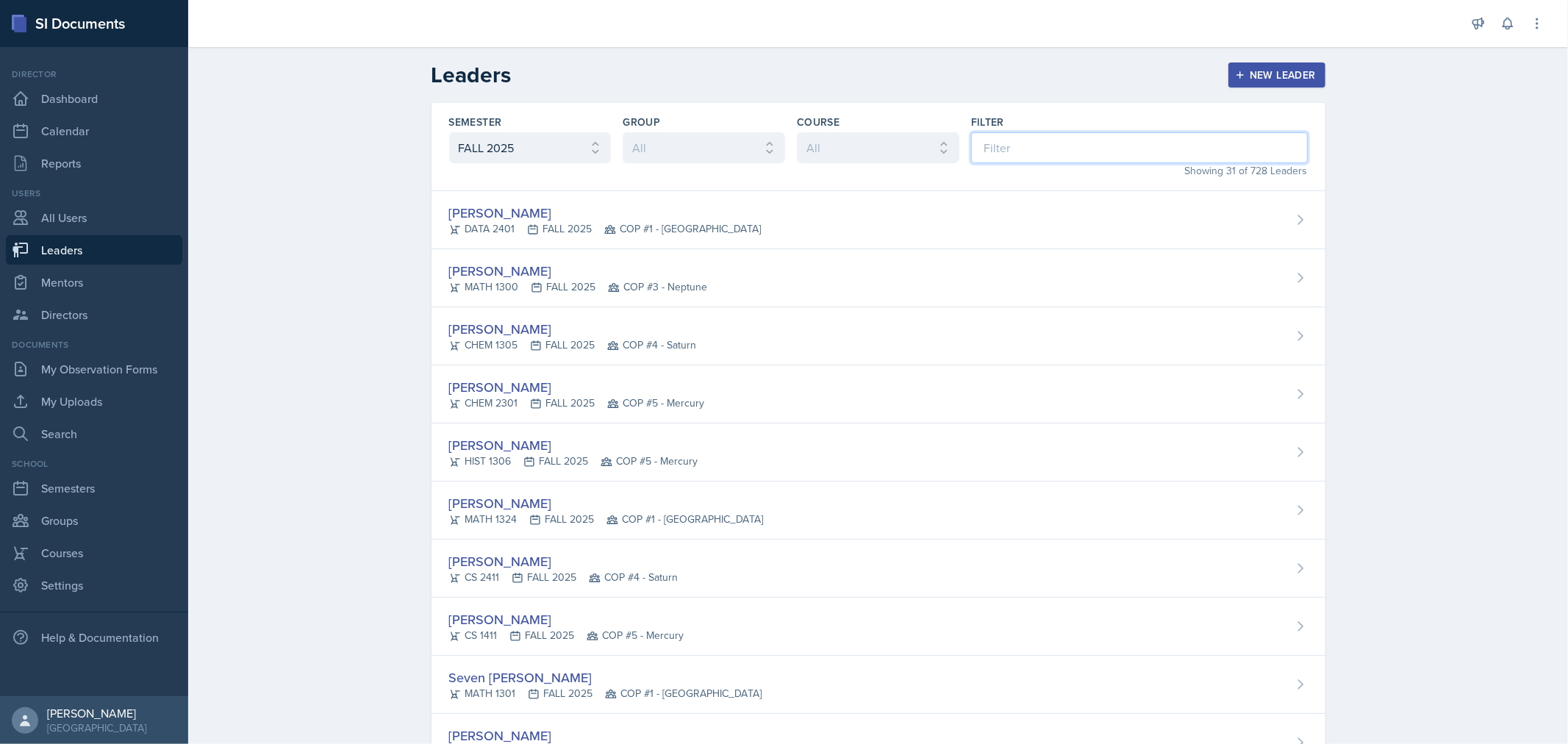
click at [1064, 153] on input at bounding box center [1139, 147] width 337 height 31
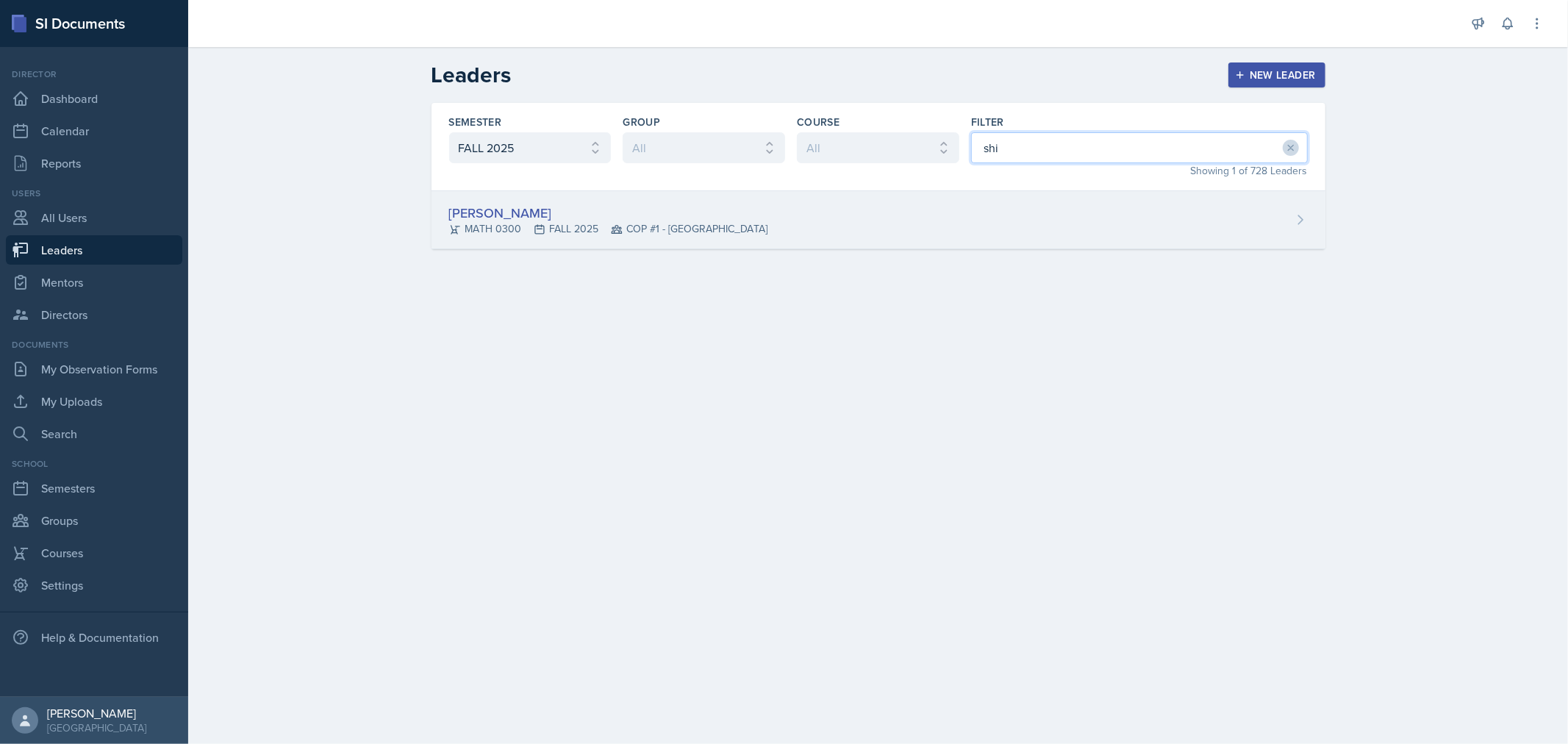
type input "shi"
click at [872, 217] on div "Shikyna [PERSON_NAME] 0300 FALL 2025 COP #1 - [GEOGRAPHIC_DATA]" at bounding box center [878, 220] width 894 height 58
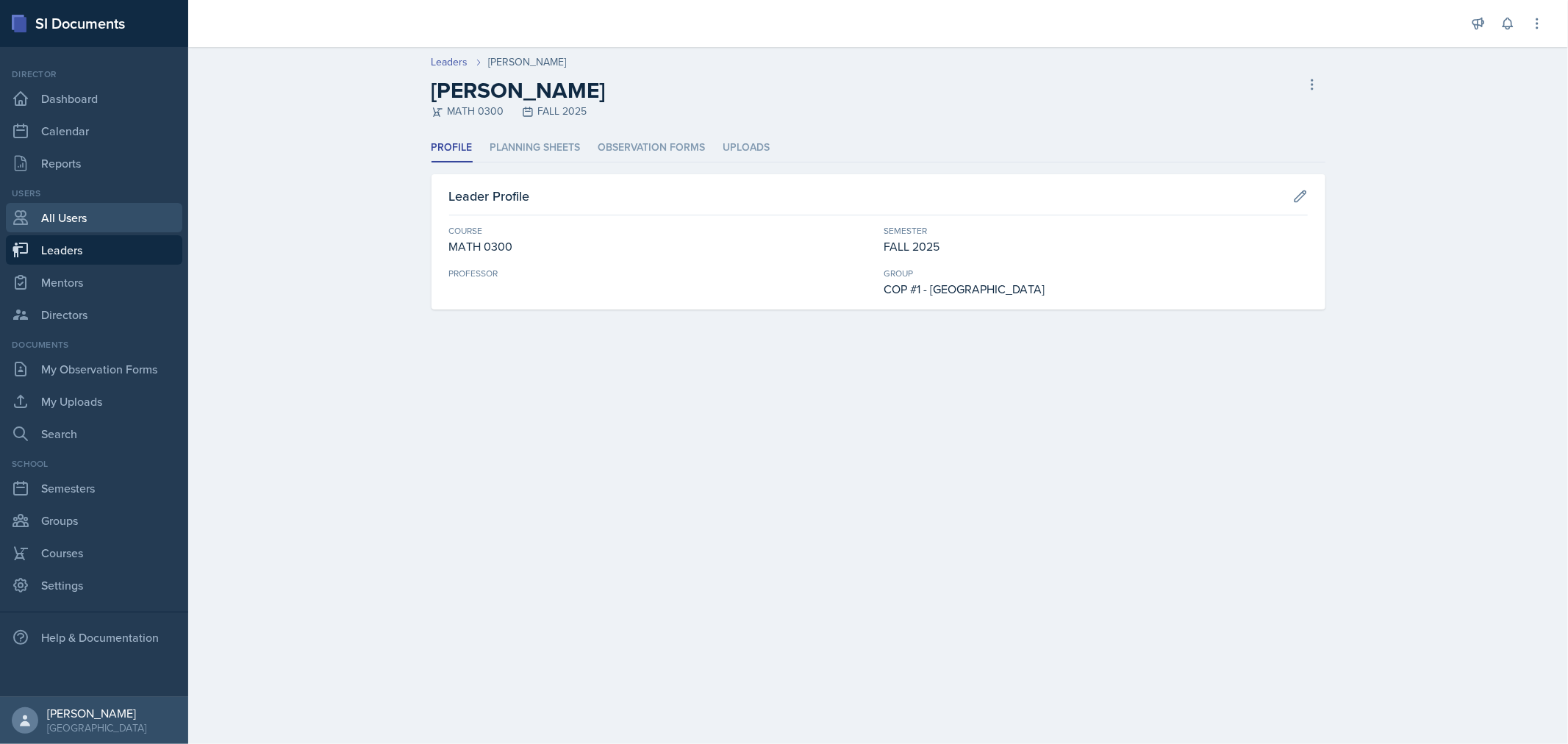
click at [77, 224] on link "All Users" at bounding box center [94, 217] width 177 height 29
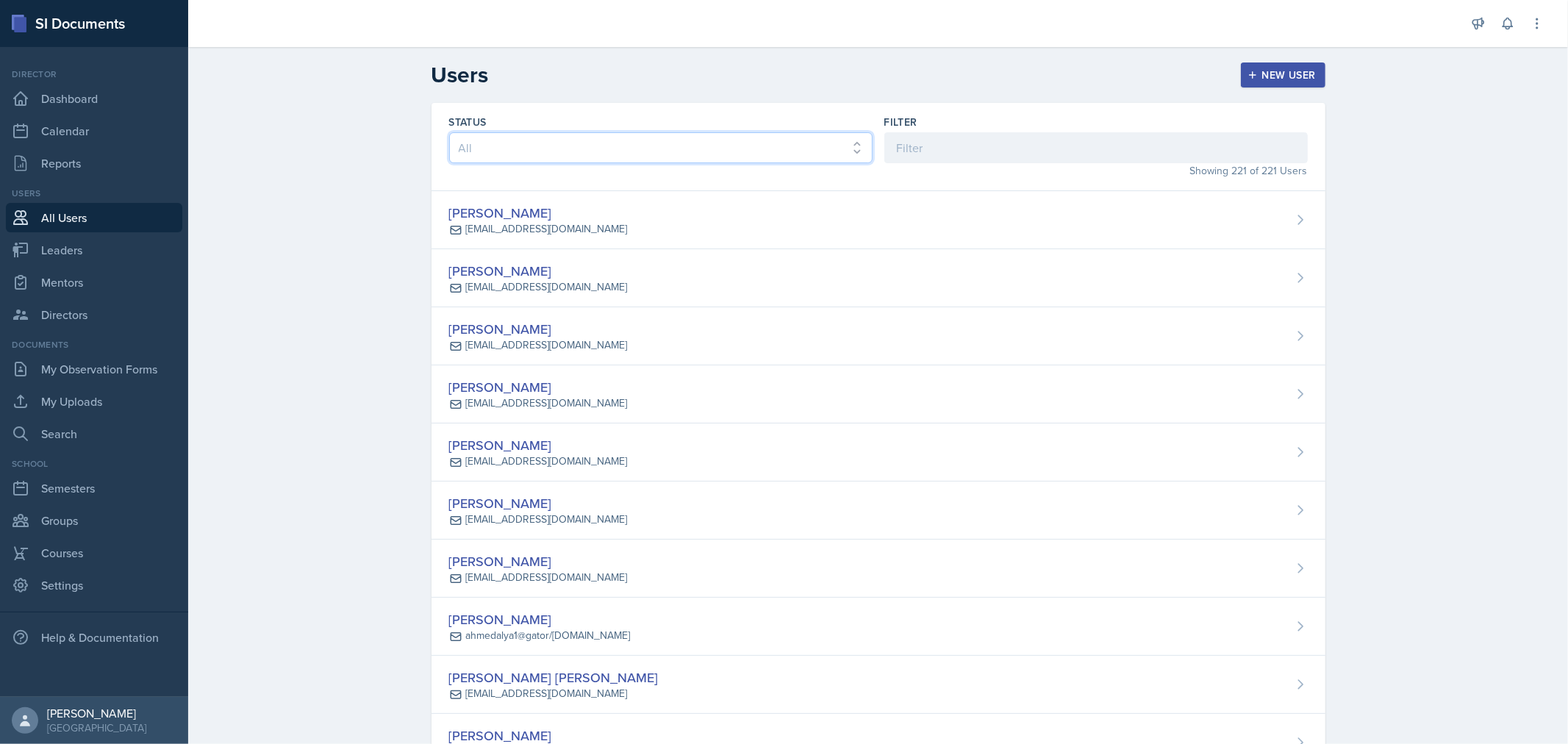
click at [568, 153] on select "All Active Inactive" at bounding box center [661, 147] width 423 height 31
click at [905, 140] on input at bounding box center [1096, 147] width 423 height 31
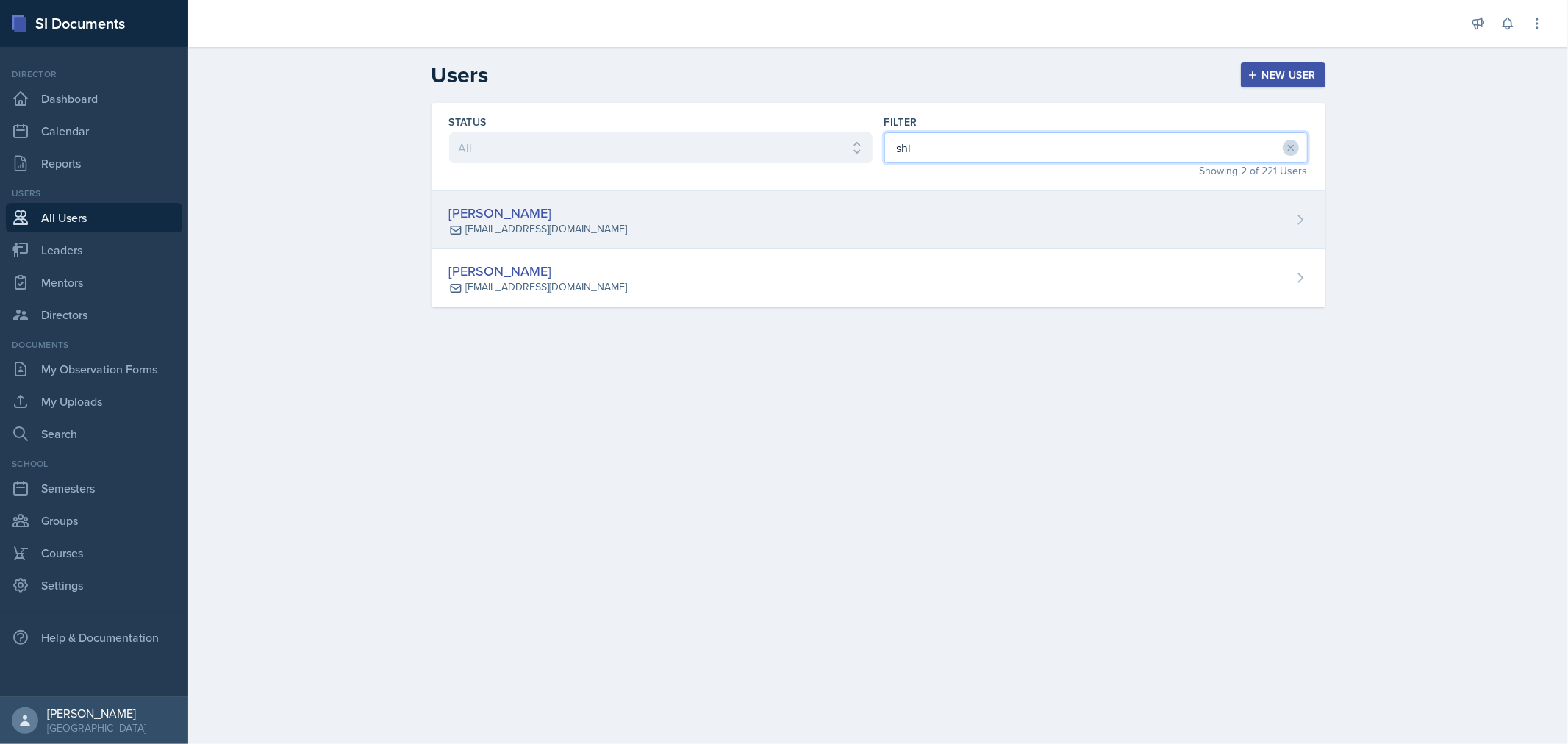
type input "shi"
click at [790, 213] on div "Shikyna [PERSON_NAME] [EMAIL_ADDRESS][DOMAIN_NAME]" at bounding box center [878, 220] width 894 height 58
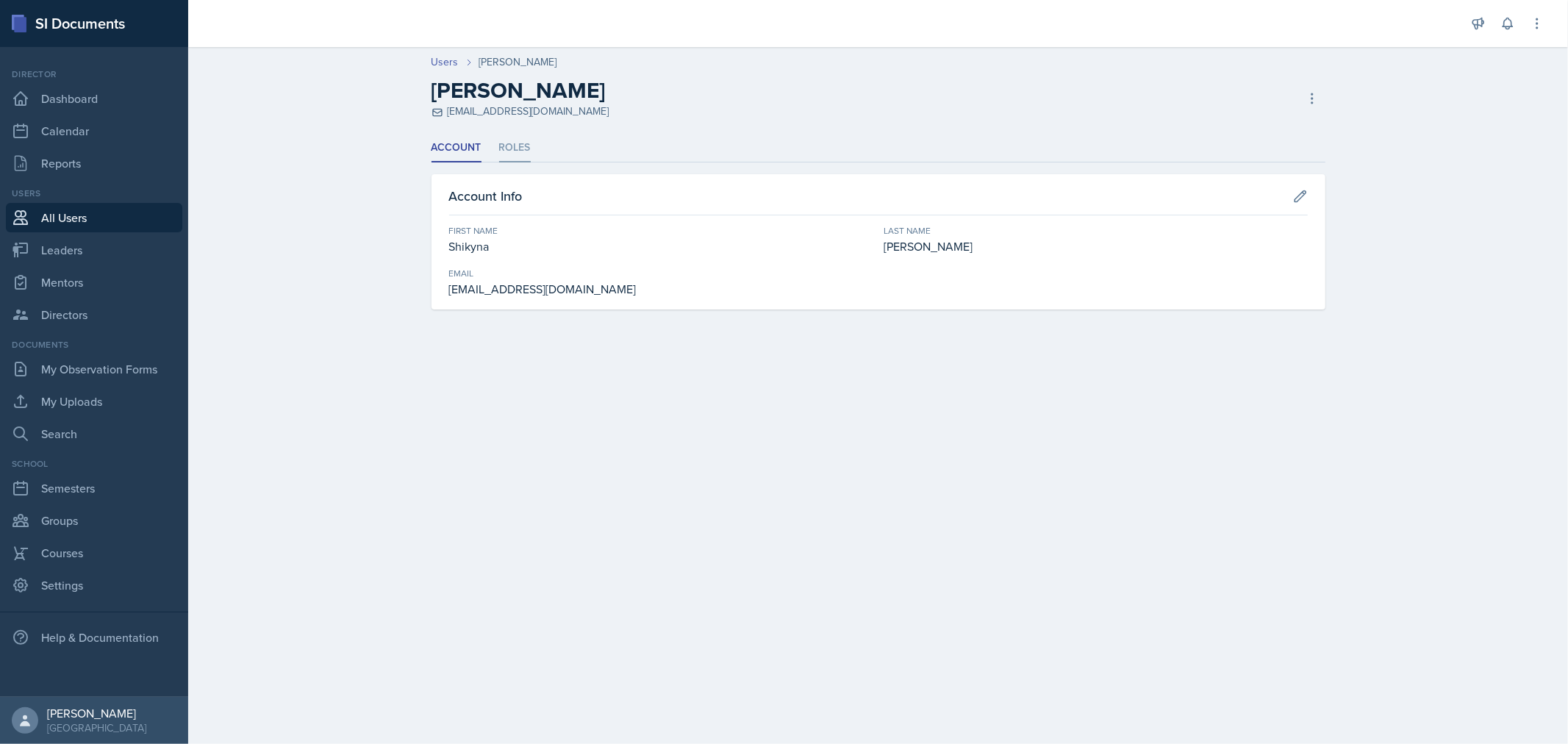
click at [512, 145] on li "Roles" at bounding box center [515, 148] width 31 height 28
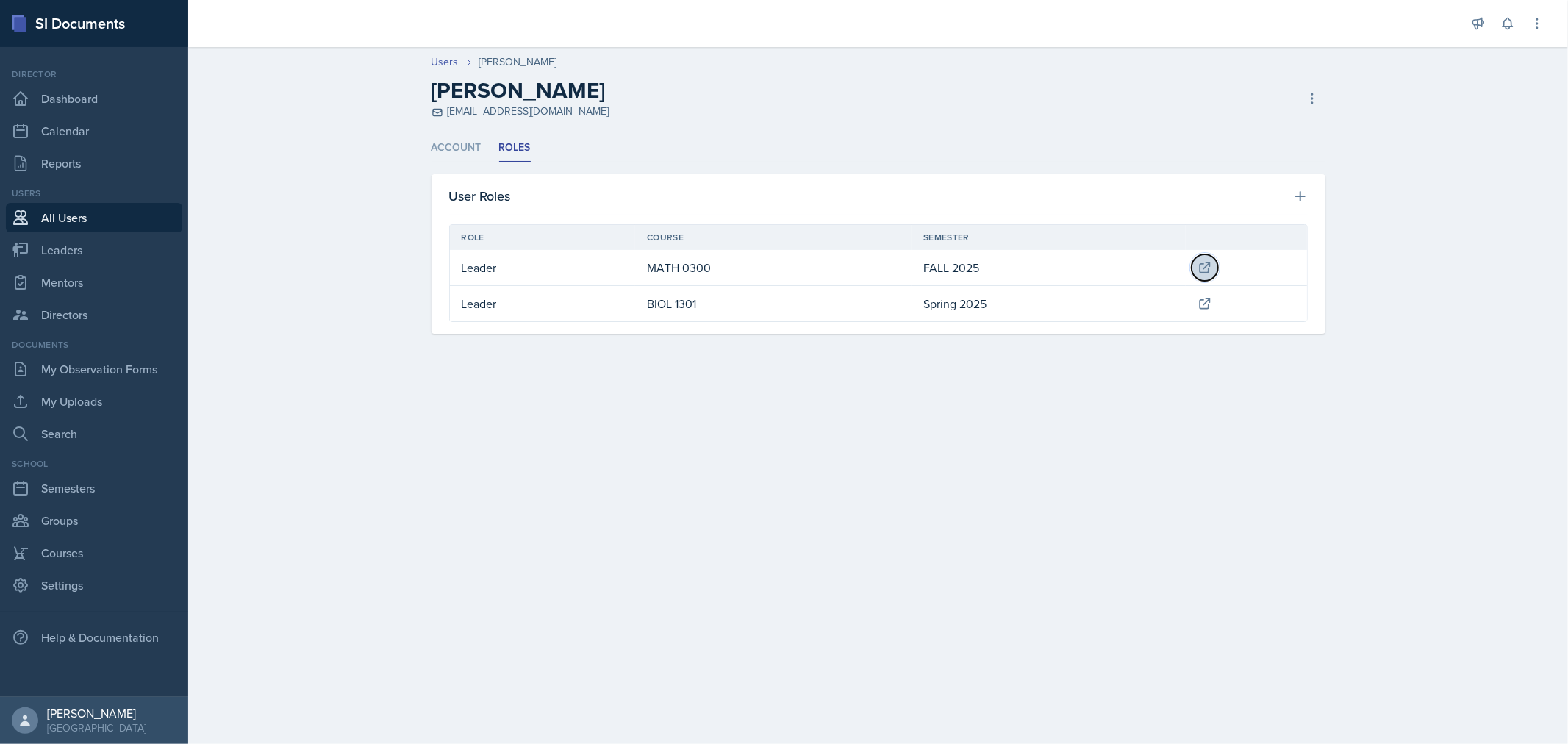
click at [1200, 268] on icon at bounding box center [1204, 267] width 10 height 10
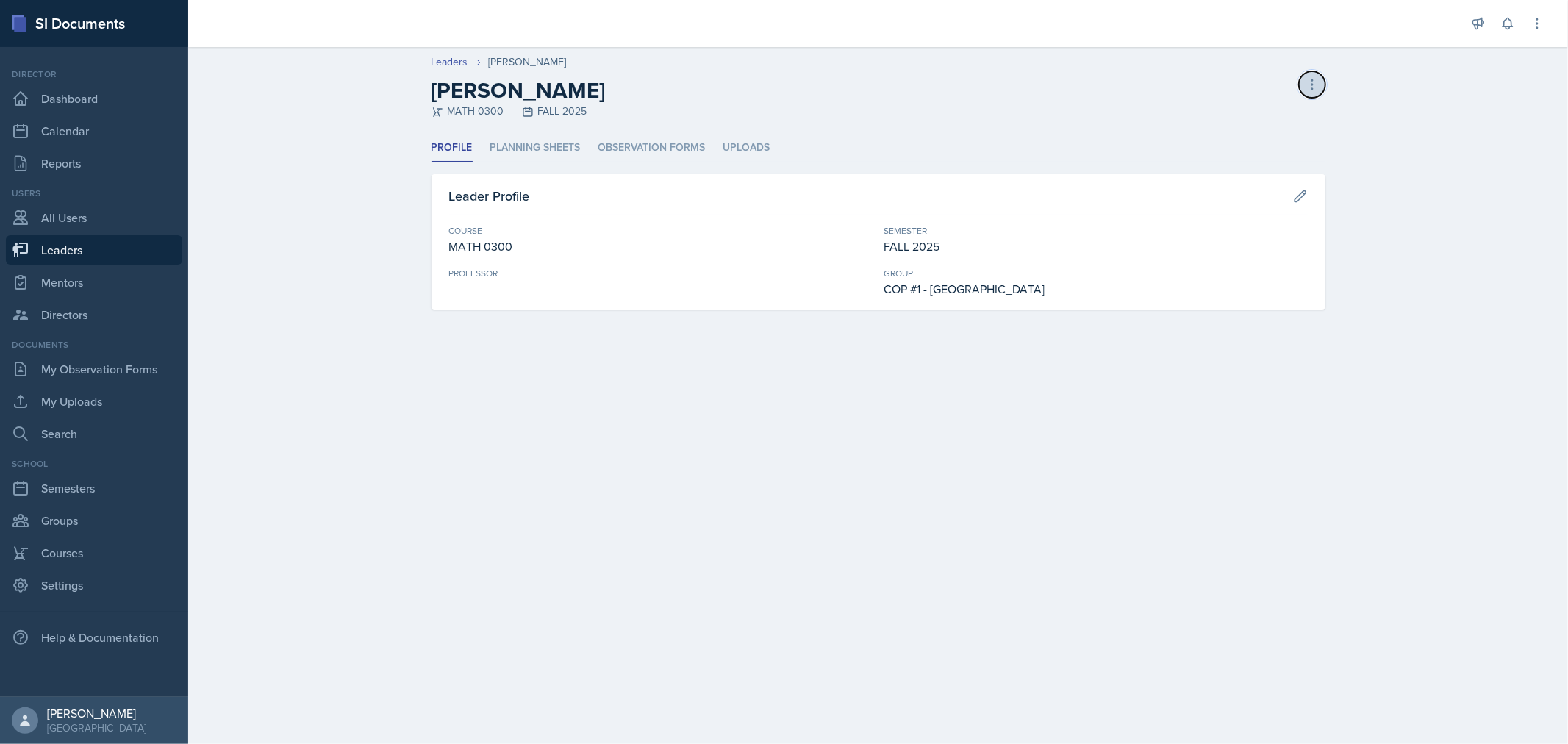
click at [1305, 82] on icon at bounding box center [1312, 85] width 15 height 15
click at [1231, 112] on div "Delete Leader" at bounding box center [1248, 115] width 141 height 29
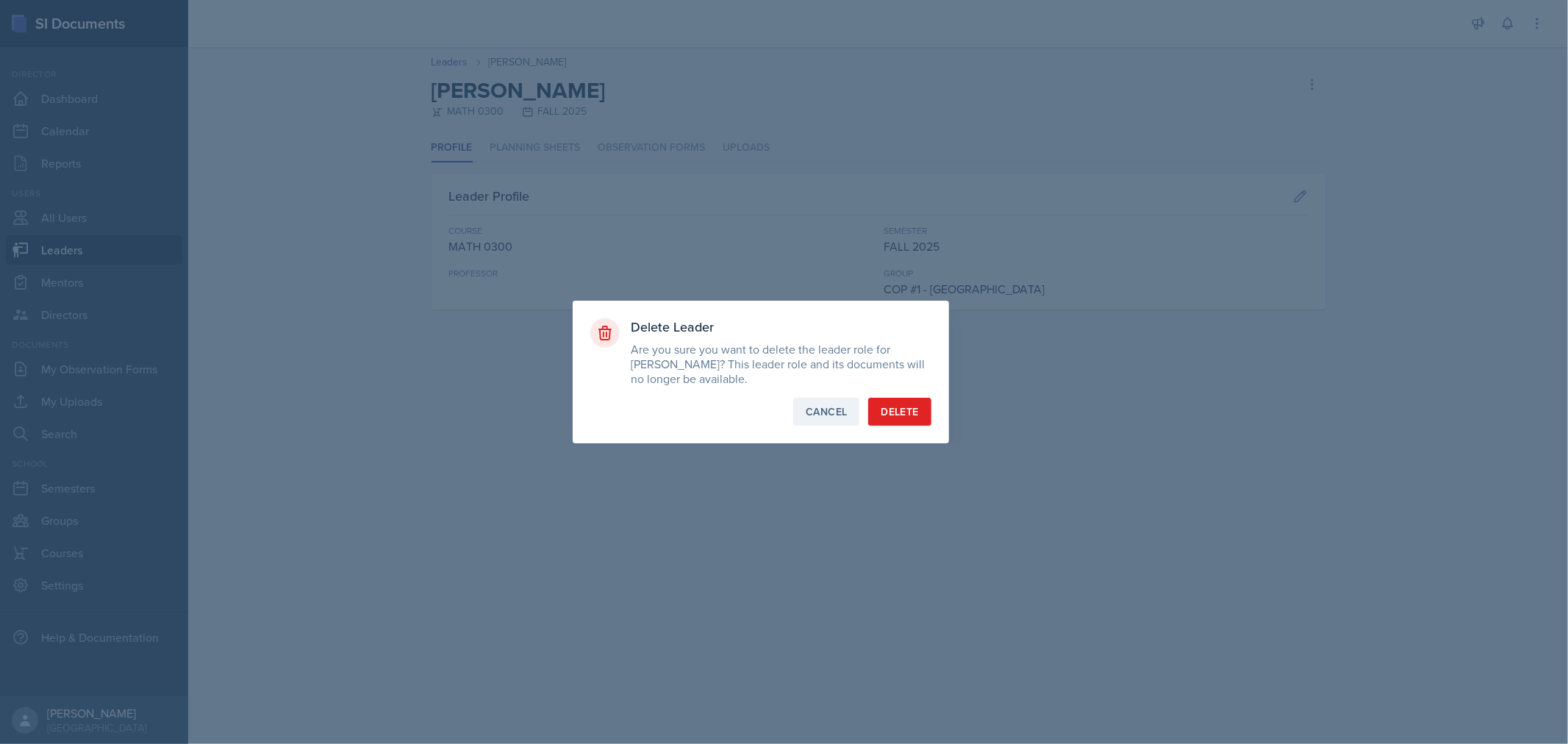
click at [835, 410] on div "Cancel" at bounding box center [825, 412] width 41 height 15
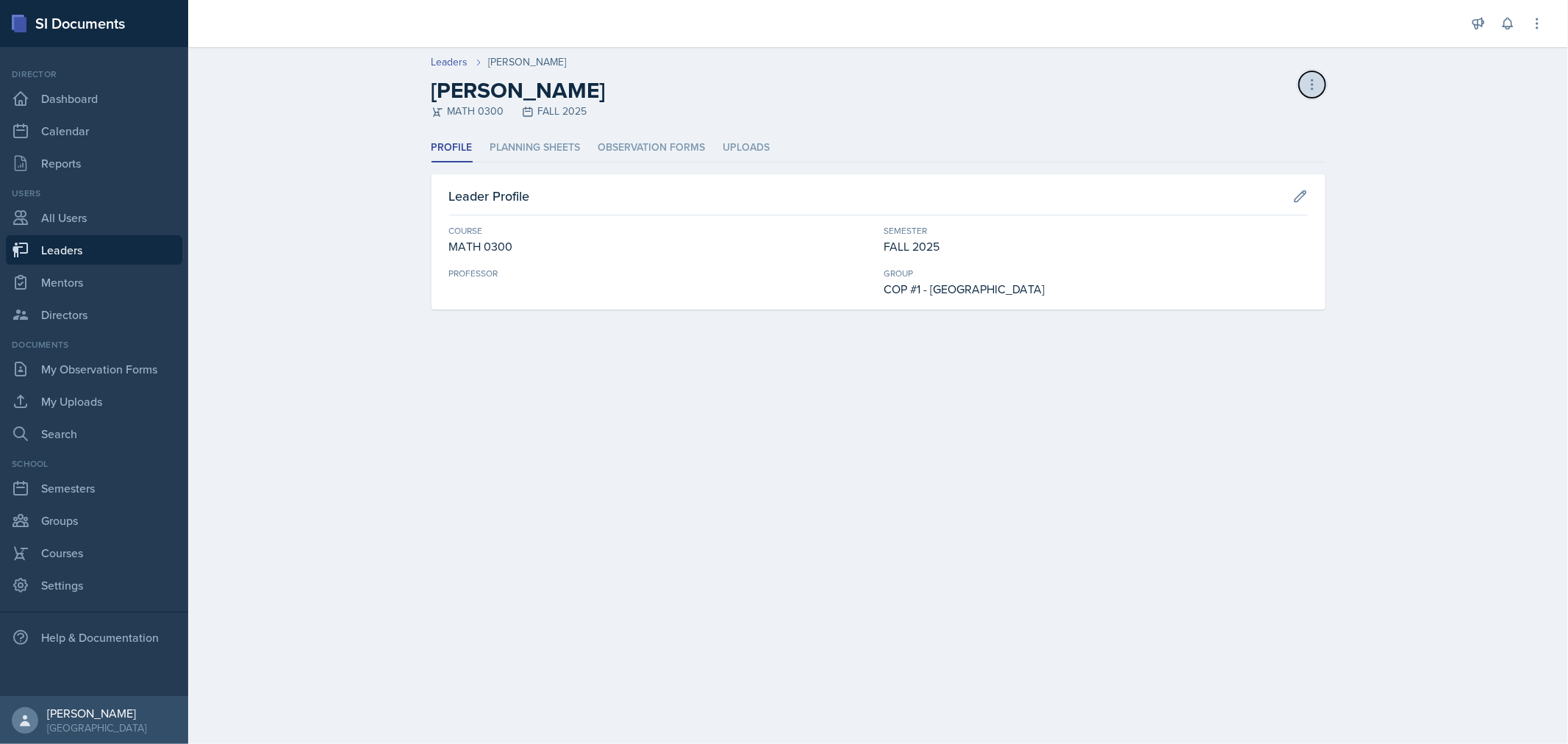
click at [1313, 79] on icon at bounding box center [1312, 85] width 15 height 15
click at [1254, 116] on div "Delete Leader" at bounding box center [1248, 115] width 141 height 29
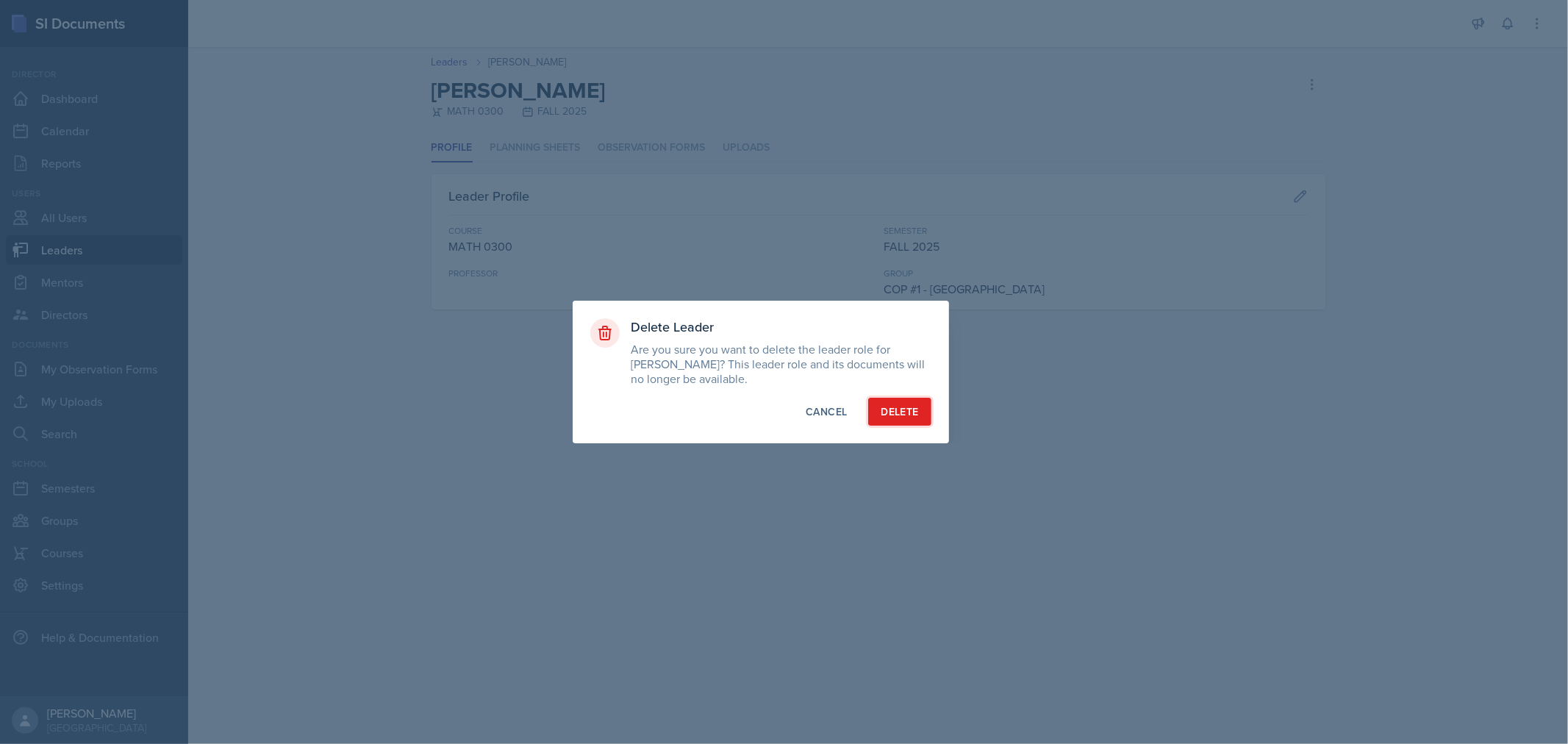
click at [912, 413] on div "Delete" at bounding box center [899, 412] width 37 height 15
select select "0924c876-6fa7-4296-b593-7db6428ef465"
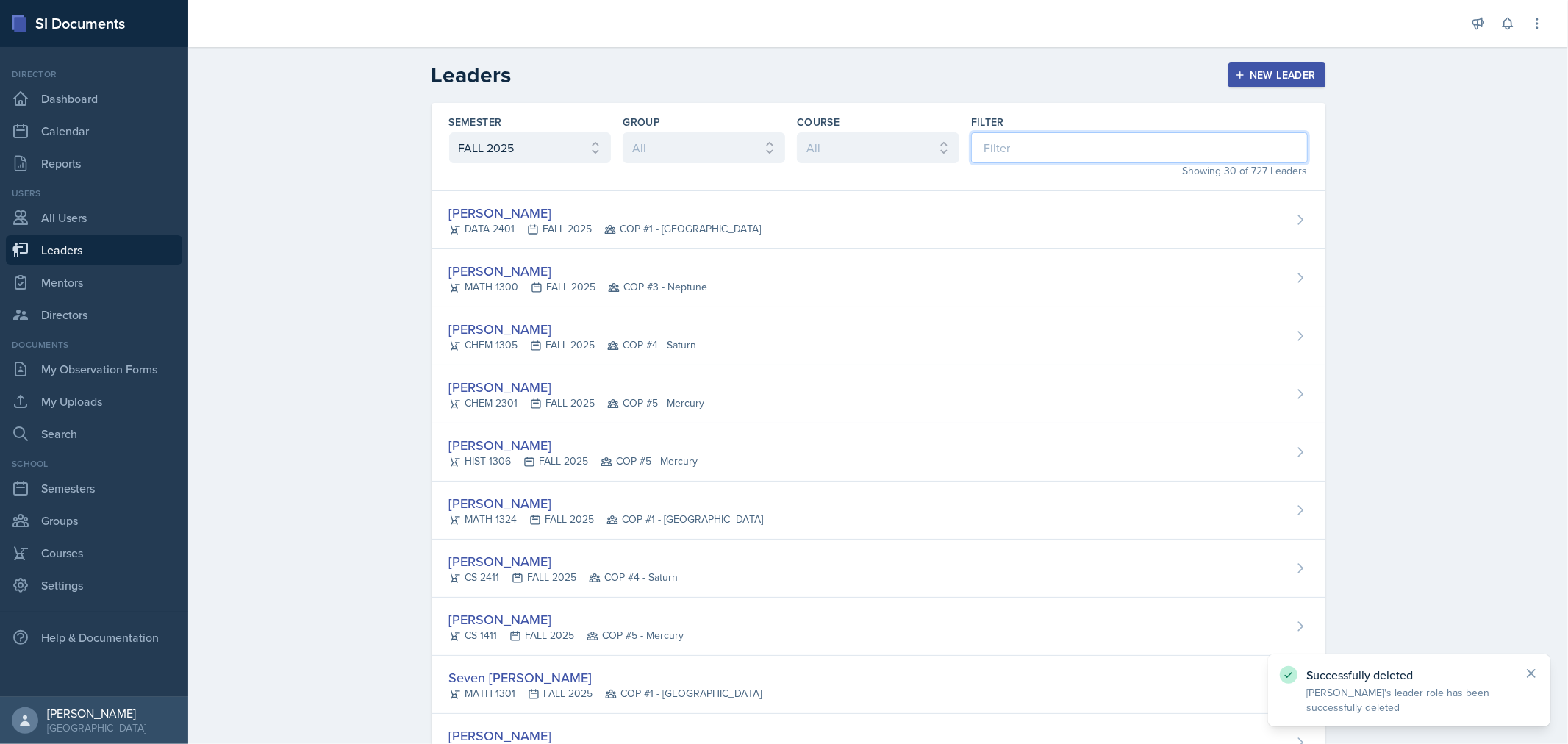
click at [988, 144] on input at bounding box center [1139, 147] width 337 height 31
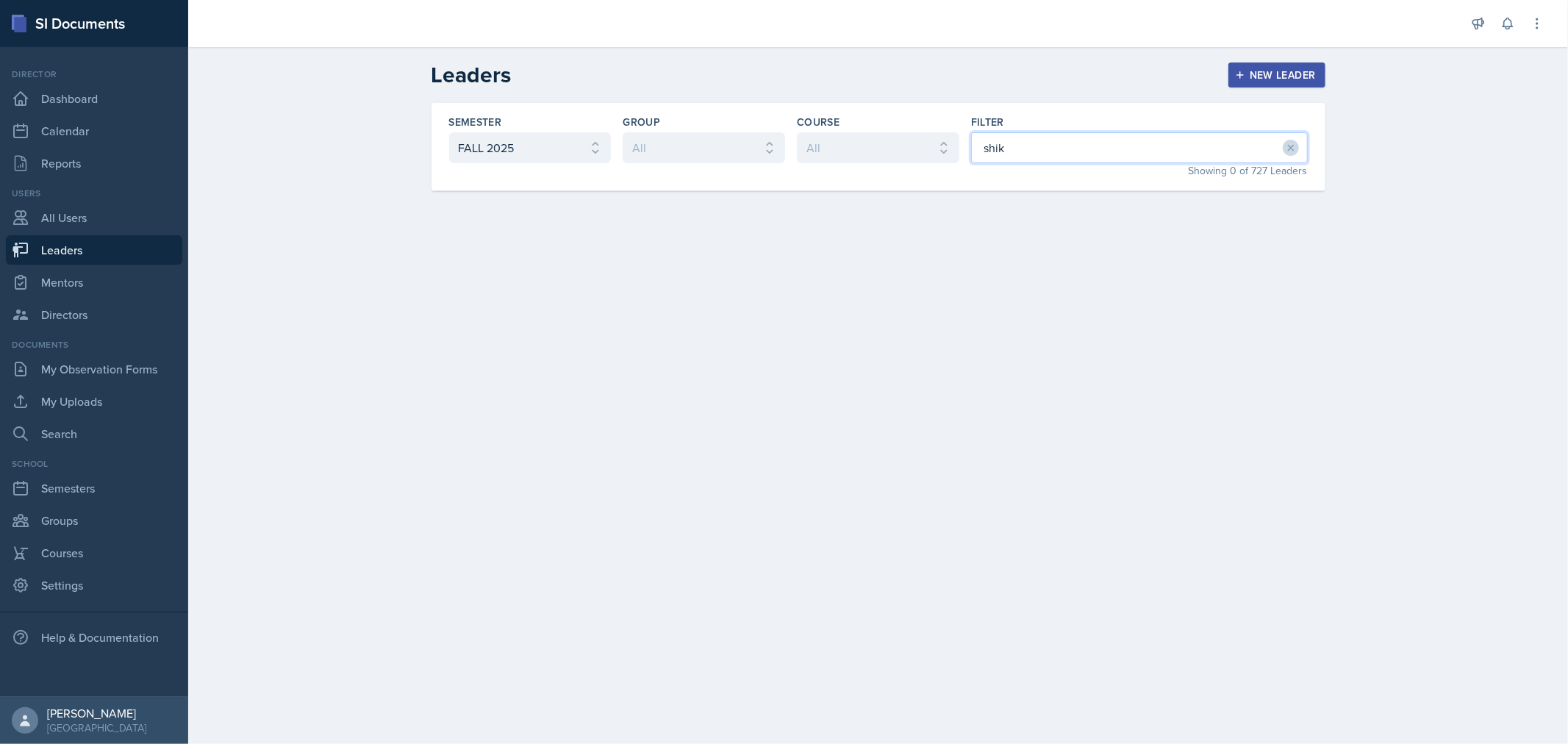
type input "shik"
click at [55, 223] on link "All Users" at bounding box center [94, 217] width 177 height 29
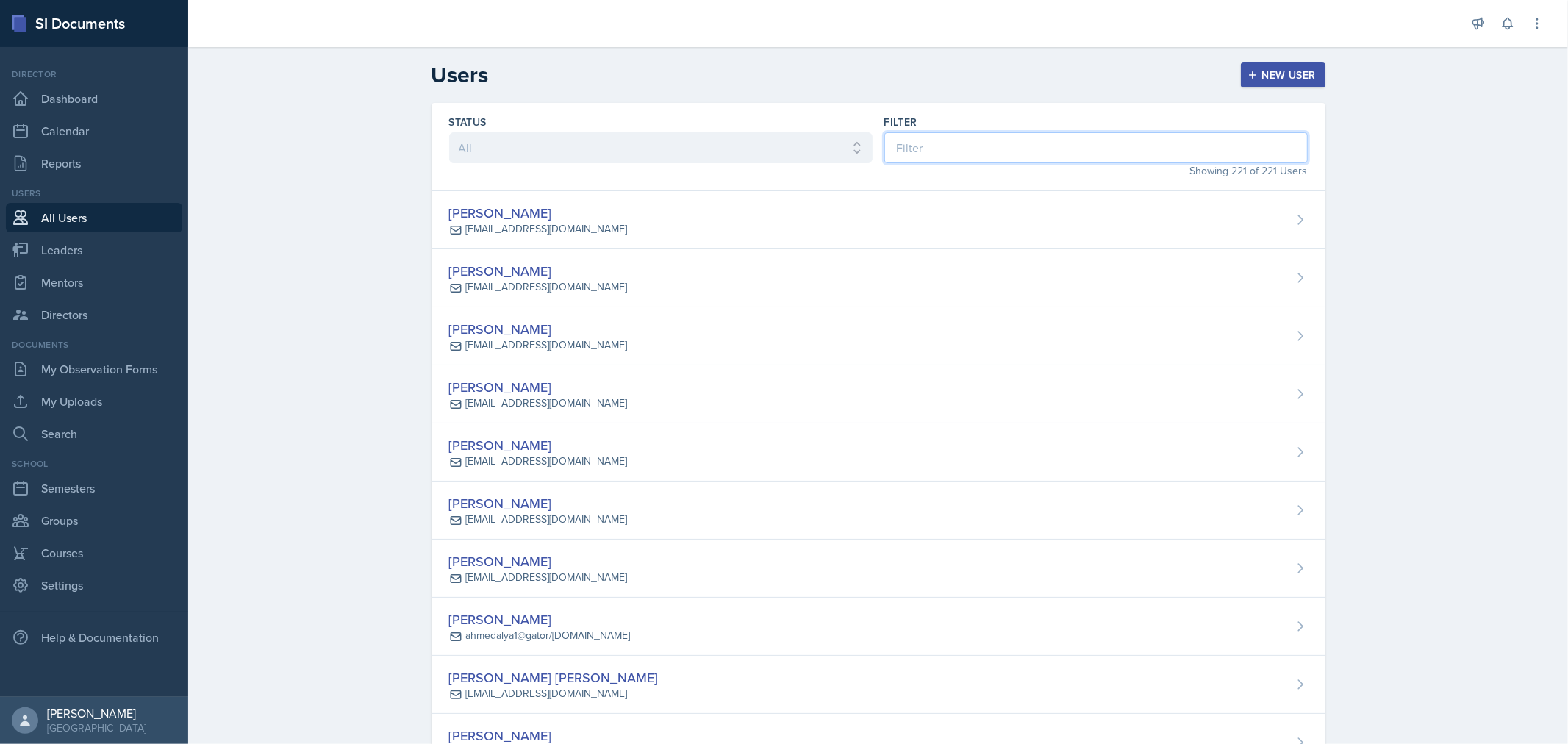
click at [901, 144] on input at bounding box center [1096, 147] width 423 height 31
click at [1252, 63] on button "New User" at bounding box center [1283, 75] width 84 height 25
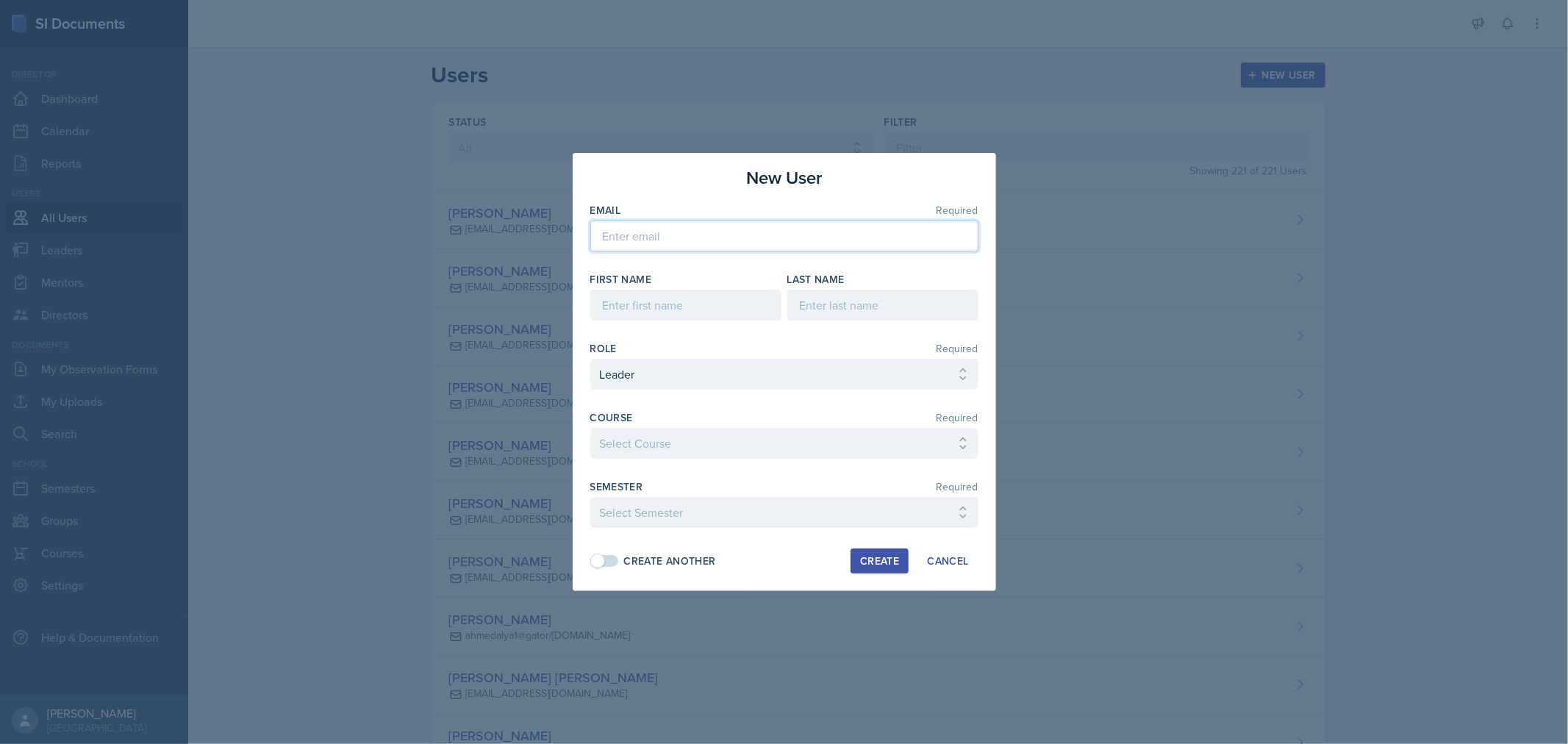
click at [662, 233] on input "email" at bounding box center [784, 235] width 388 height 31
paste input "[EMAIL_ADDRESS][DOMAIN_NAME]"
type input "williams20@gator.uhd"
click at [682, 302] on input at bounding box center [685, 305] width 191 height 31
type input "Shikyna"
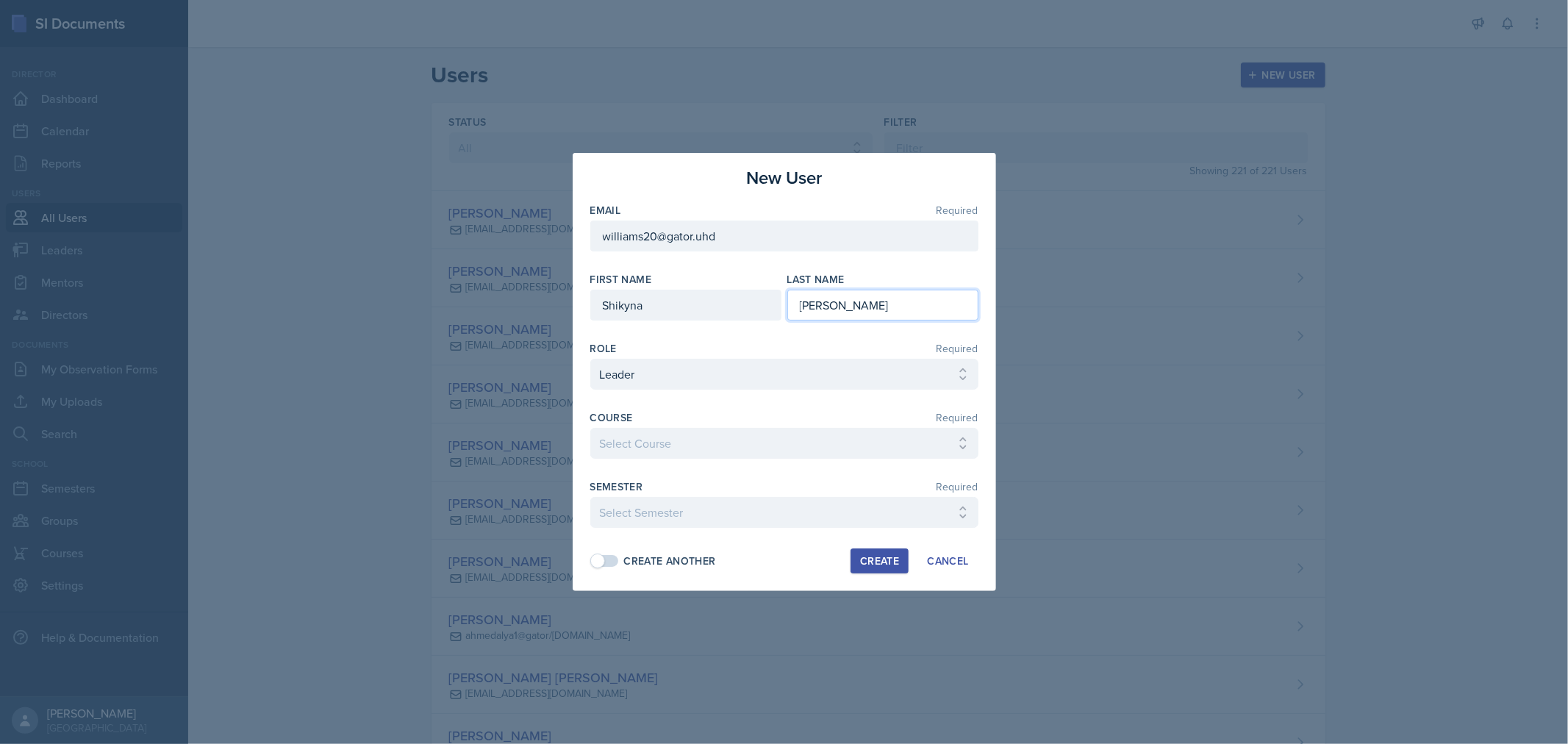
type input "[PERSON_NAME]"
click at [948, 439] on select "Select Course ACC 2301 ART 1301 ART 1302 ART 1310 BIOL 1301 BIOL 1302 BIOL 1310…" at bounding box center [784, 442] width 388 height 31
select select "1533e435-e0aa-45a5-aa15-47b6ea268a05"
click at [590, 427] on select "Select Course ACC 2301 ART 1301 ART 1302 ART 1310 BIOL 1301 BIOL 1302 BIOL 1310…" at bounding box center [784, 442] width 388 height 31
click at [824, 512] on select "Select Semester FALL 2025 Summer II 2025 Summer I 2025 Spring 2025 Fall 2024 Su…" at bounding box center [784, 512] width 388 height 31
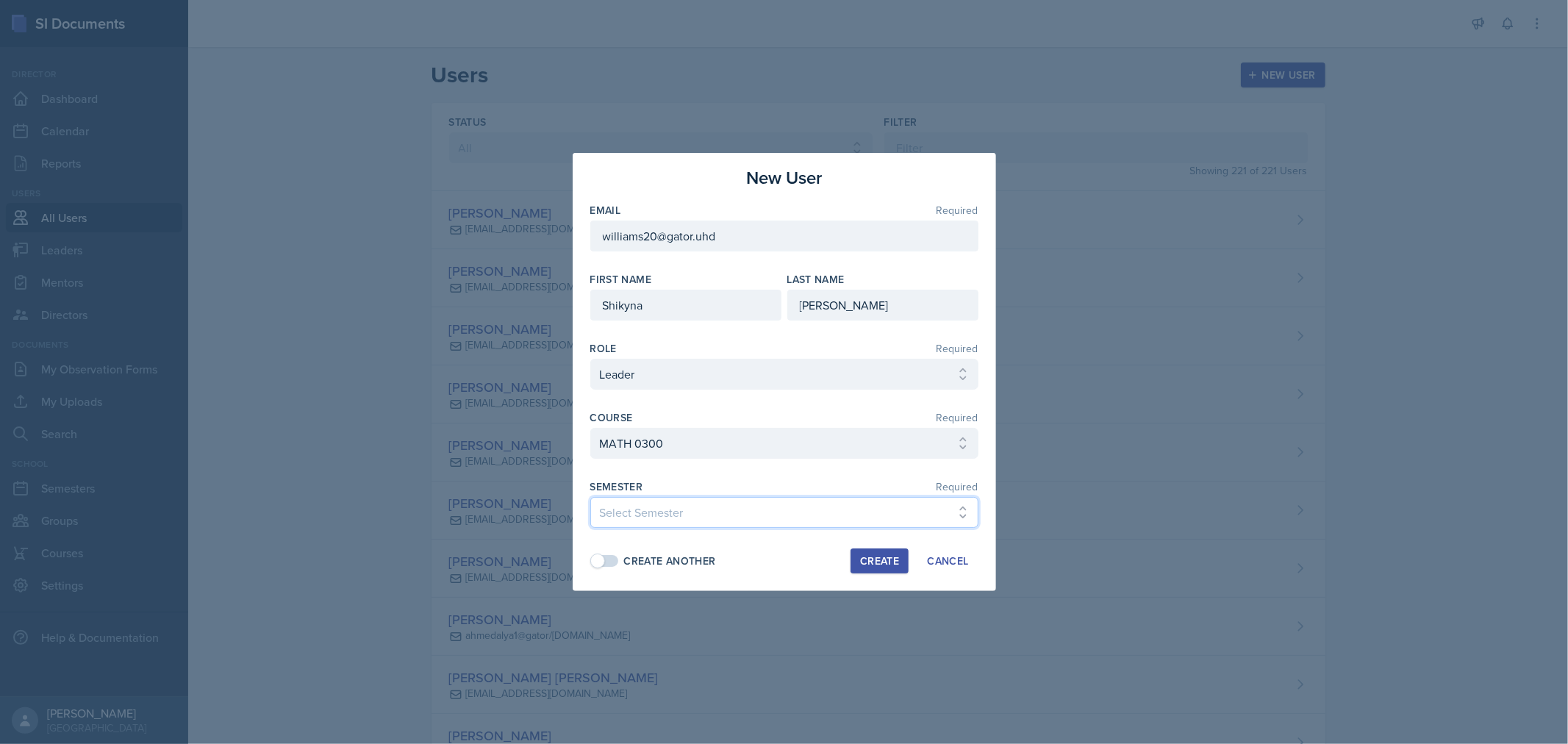
select select "0924c876-6fa7-4296-b593-7db6428ef465"
click at [590, 497] on select "Select Semester FALL 2025 Summer II 2025 Summer I 2025 Spring 2025 Fall 2024 Su…" at bounding box center [784, 512] width 388 height 31
click at [886, 555] on div "Create" at bounding box center [879, 561] width 39 height 12
select select
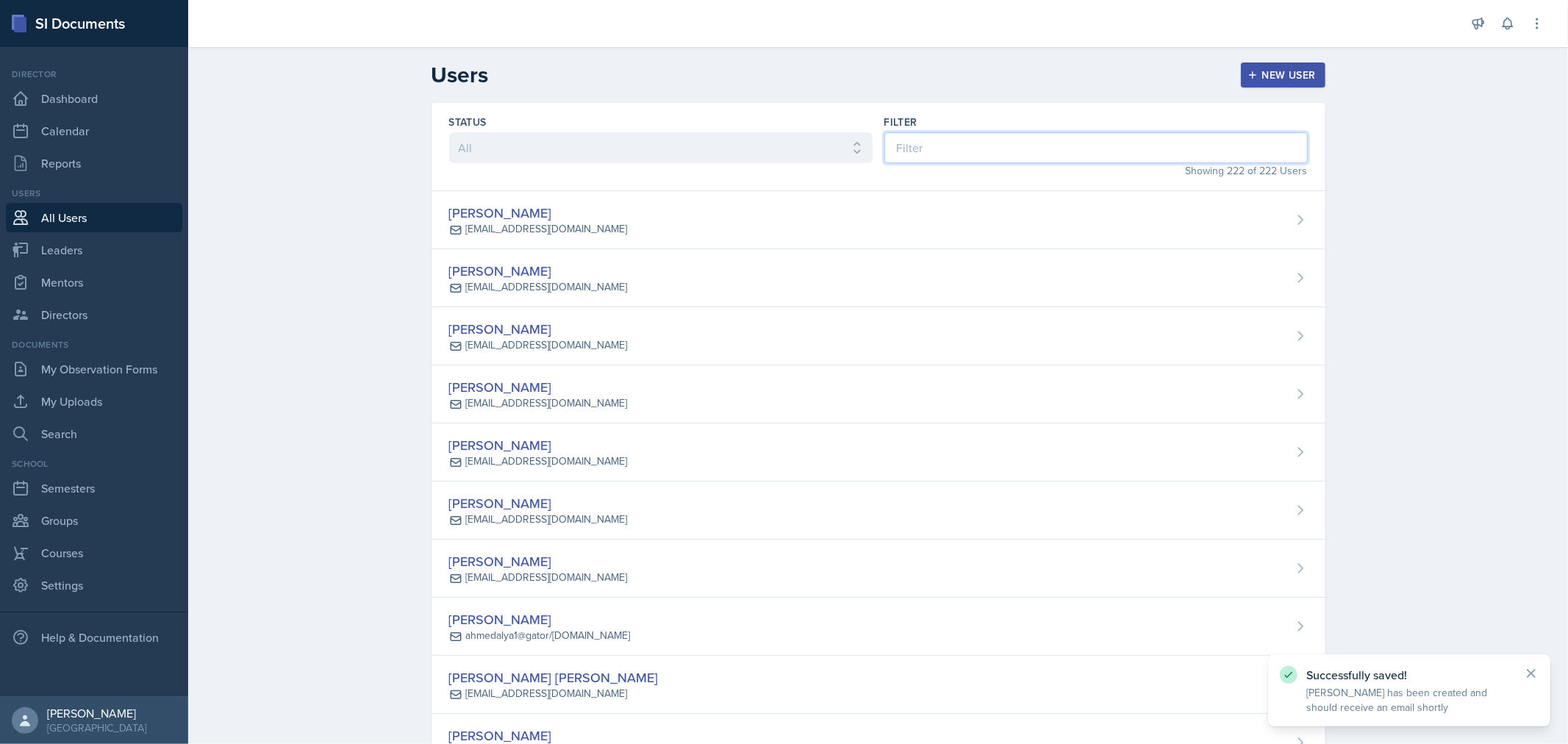
click at [898, 136] on input at bounding box center [1096, 147] width 423 height 31
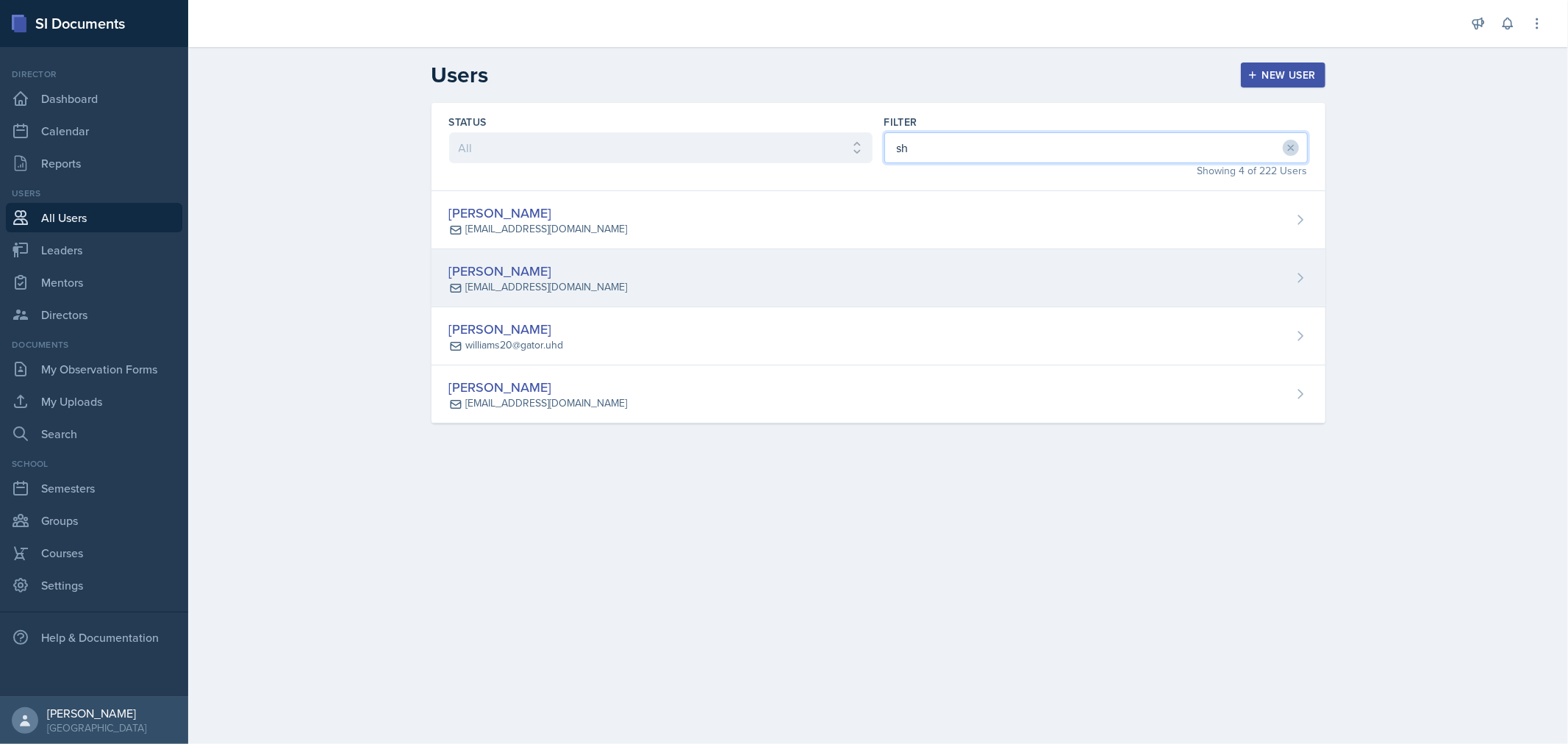
type input "sh"
click at [695, 266] on div "Shikyna [PERSON_NAME] [EMAIL_ADDRESS][DOMAIN_NAME]" at bounding box center [878, 278] width 894 height 58
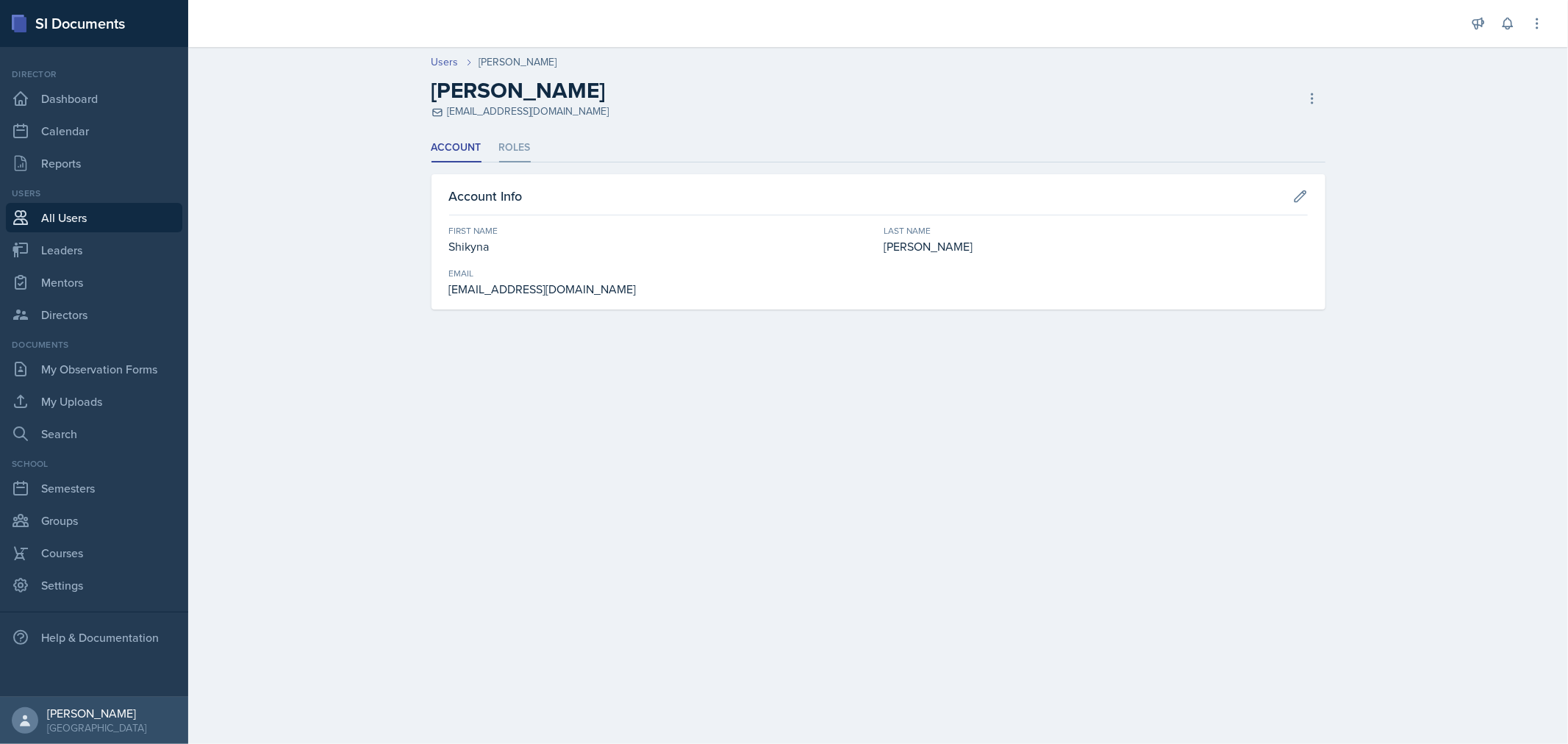
click at [516, 154] on li "Roles" at bounding box center [515, 148] width 31 height 28
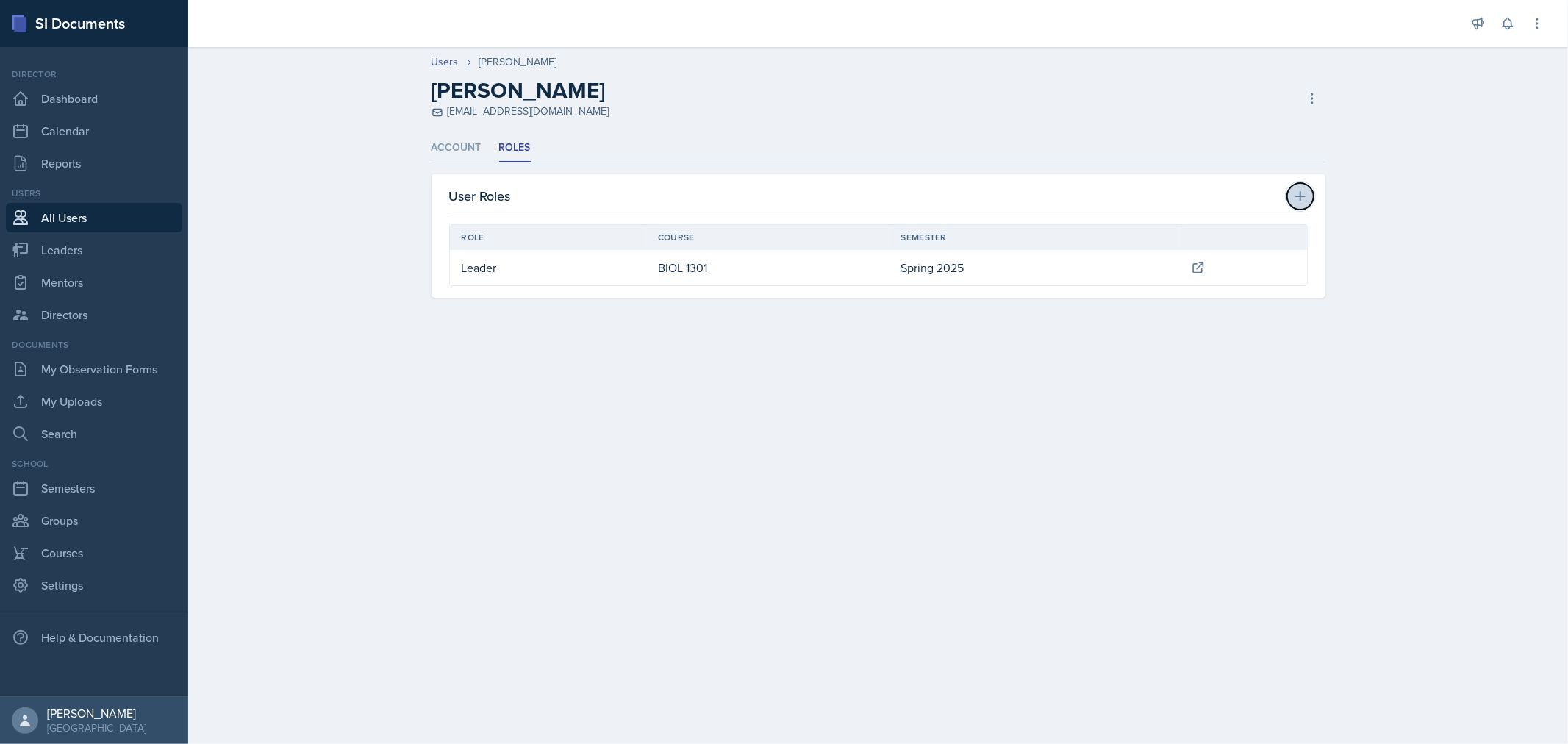
click at [1295, 190] on icon at bounding box center [1301, 197] width 15 height 15
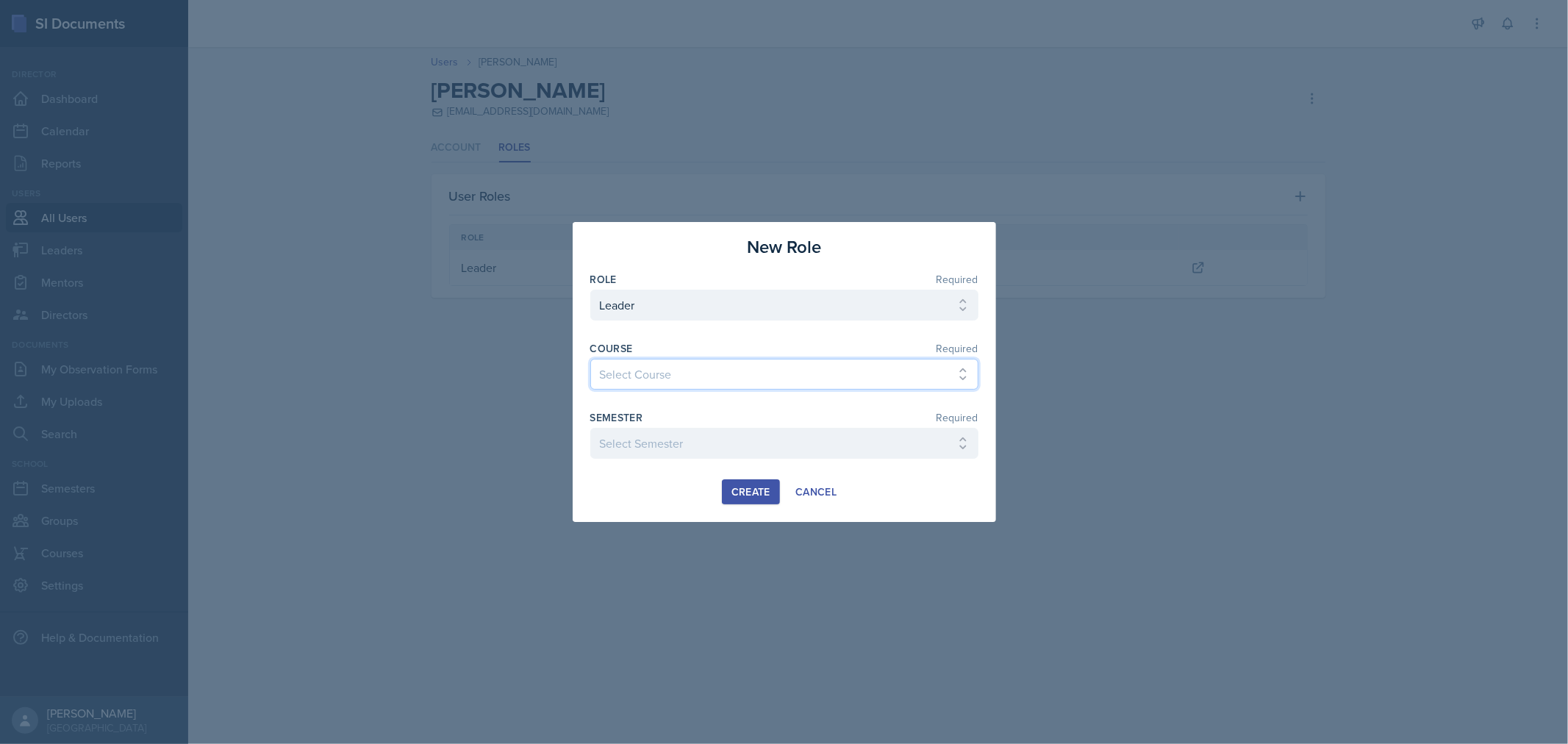
click at [951, 375] on select "Select Course ACC 2301 ART 1301 ART 1302 ART 1310 BIOL 1301 BIOL 1302 BIOL 1310…" at bounding box center [784, 374] width 388 height 31
select select "1533e435-e0aa-45a5-aa15-47b6ea268a05"
click at [590, 359] on select "Select Course ACC 2301 ART 1301 ART 1302 ART 1310 BIOL 1301 BIOL 1302 BIOL 1310…" at bounding box center [784, 374] width 388 height 31
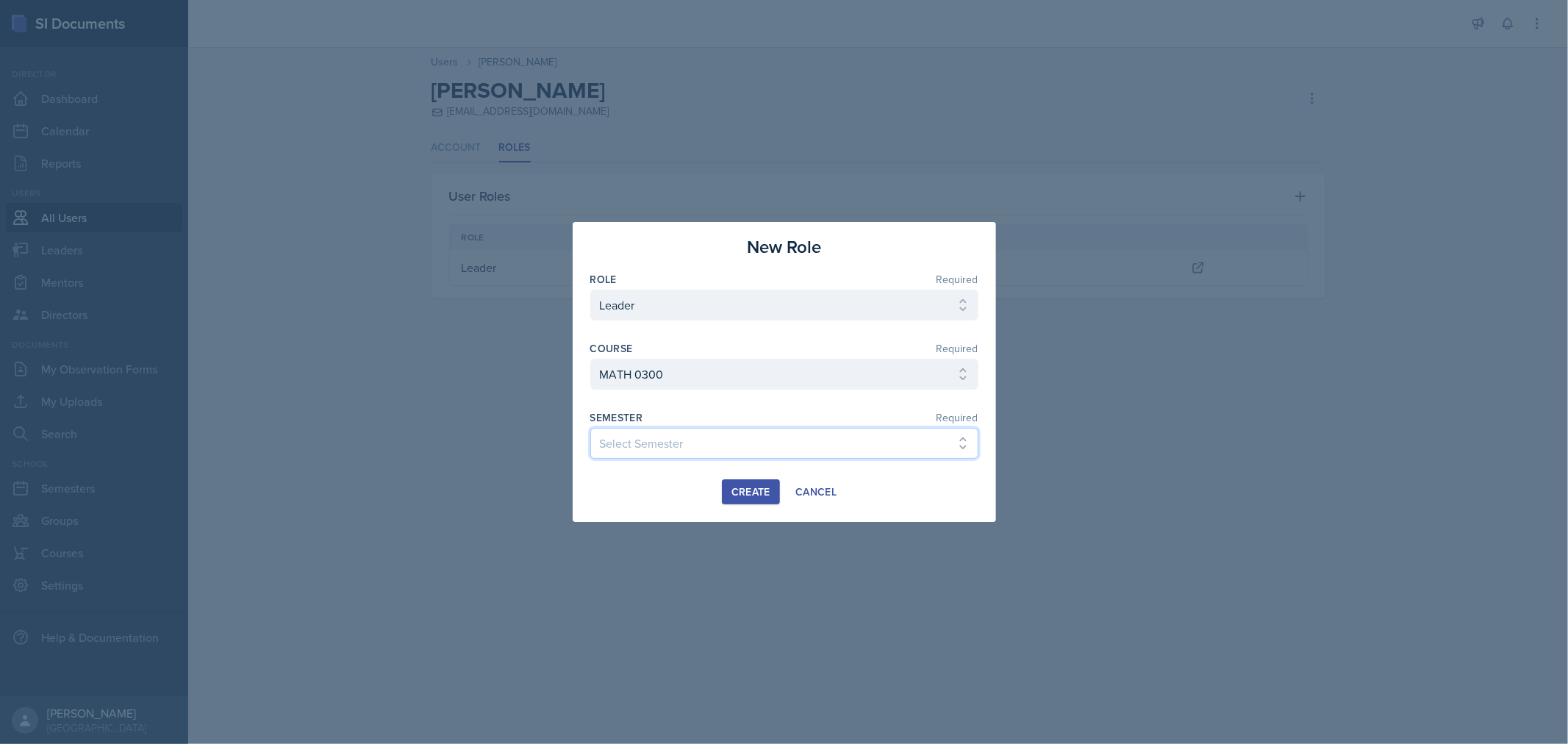
click at [954, 444] on select "Select Semester FALL 2025 Summer II 2025 Summer I 2025 Spring 2025 Fall 2024 Su…" at bounding box center [784, 442] width 388 height 31
select select "0924c876-6fa7-4296-b593-7db6428ef465"
click at [590, 427] on select "Select Semester FALL 2025 Summer II 2025 Summer I 2025 Spring 2025 Fall 2024 Su…" at bounding box center [784, 442] width 388 height 31
click at [754, 489] on div "Create" at bounding box center [751, 492] width 39 height 12
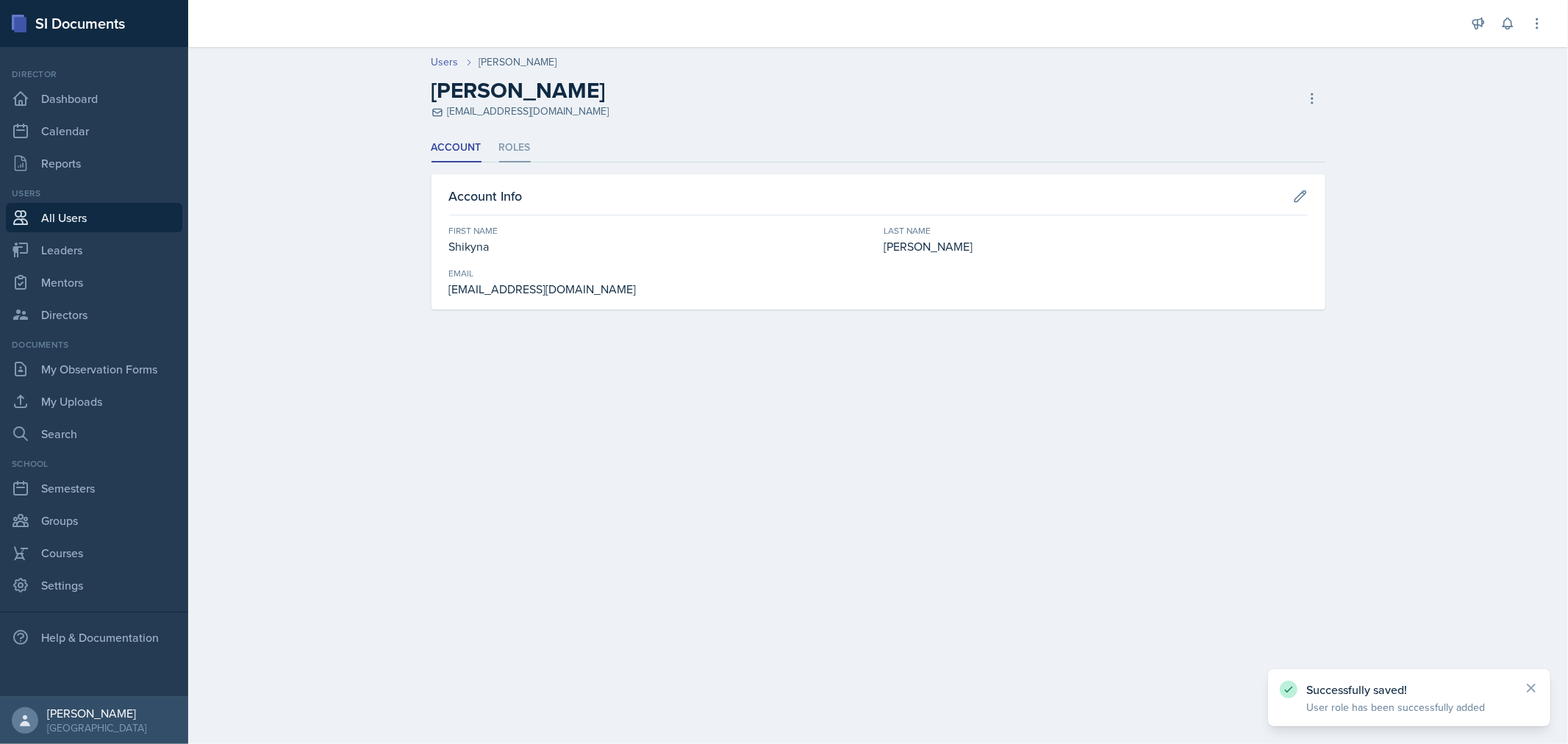
click at [510, 153] on li "Roles" at bounding box center [515, 148] width 31 height 28
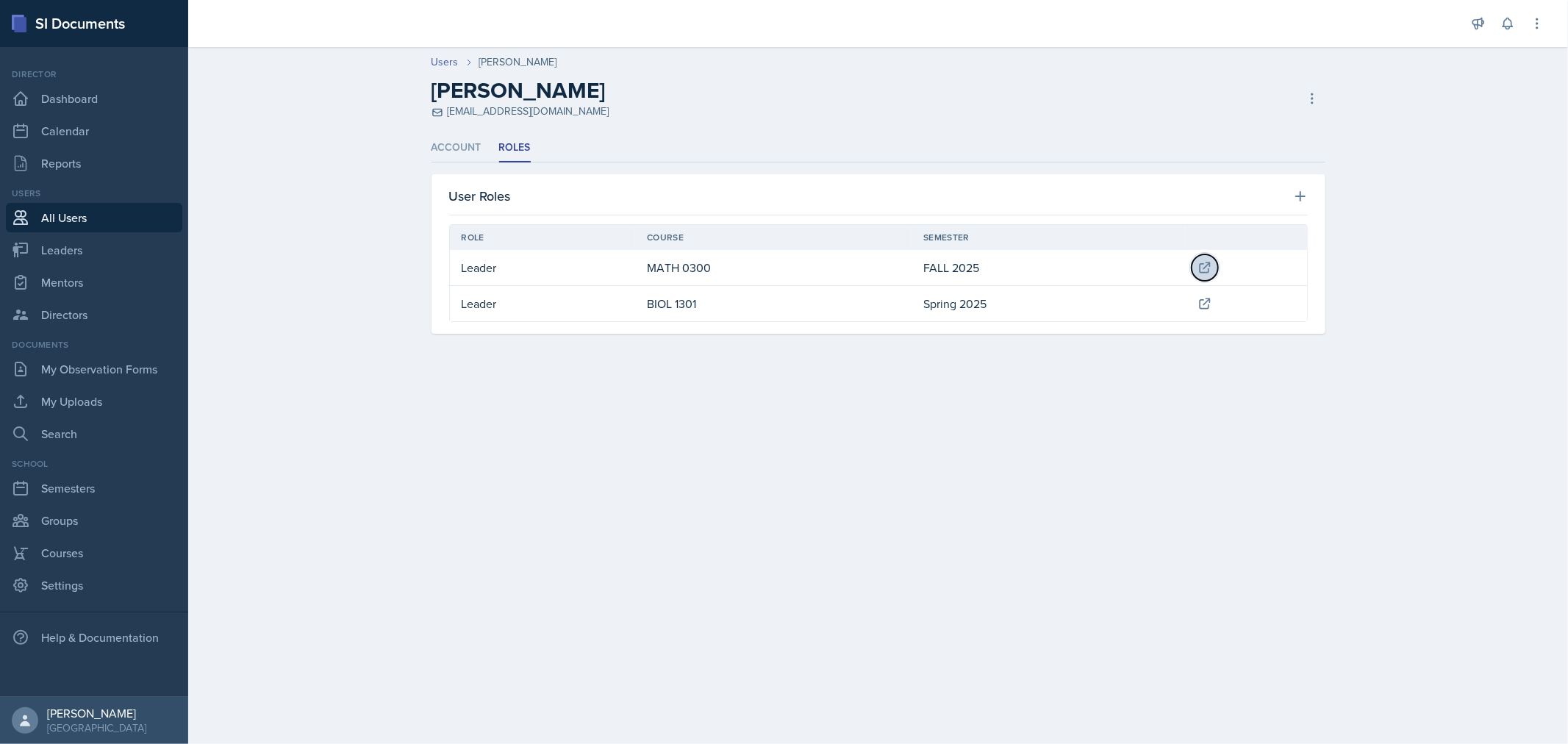
click at [1205, 258] on button at bounding box center [1204, 267] width 27 height 27
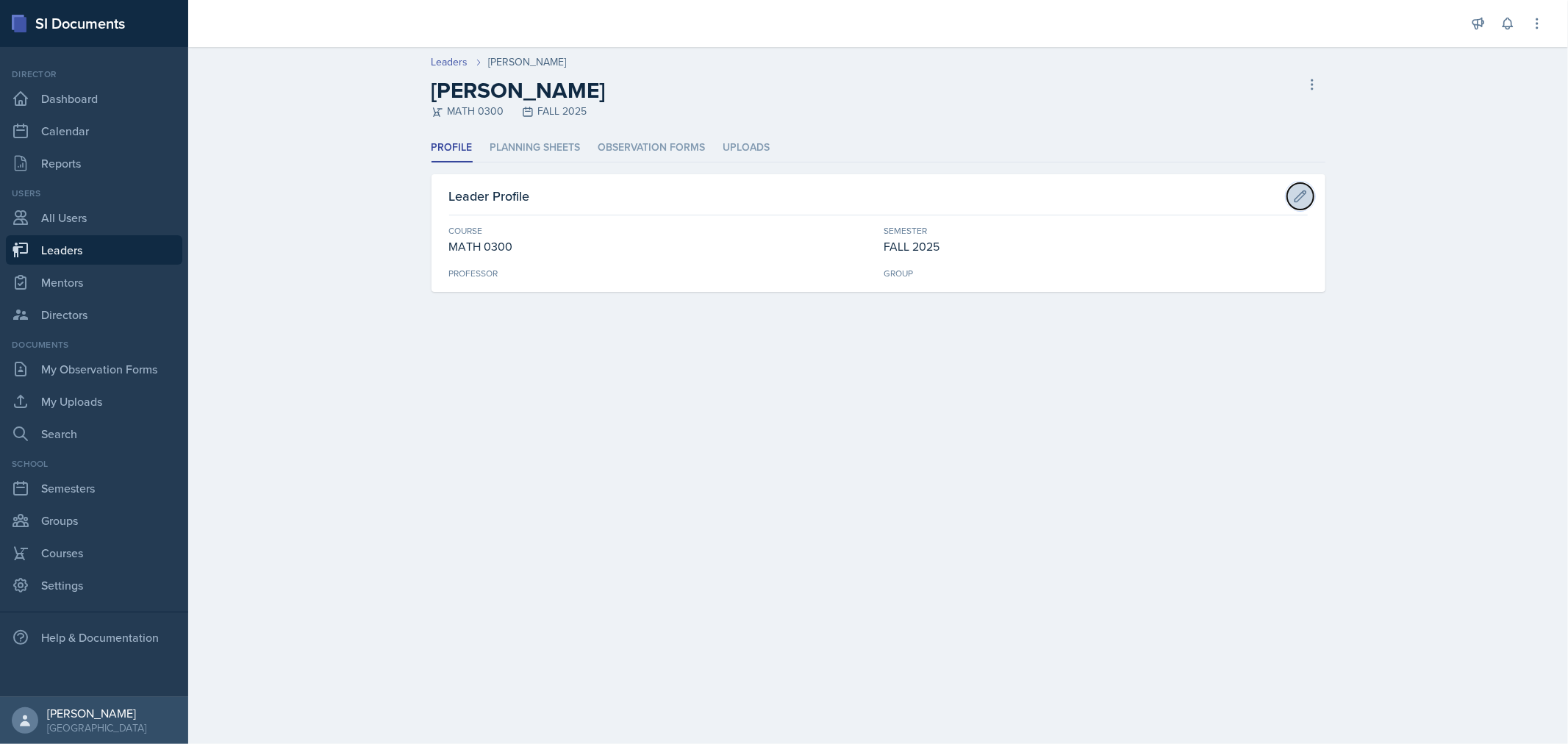
click at [1297, 202] on icon at bounding box center [1301, 197] width 15 height 15
select select "1533e435-e0aa-45a5-aa15-47b6ea268a05"
select select "0924c876-6fa7-4296-b593-7db6428ef465"
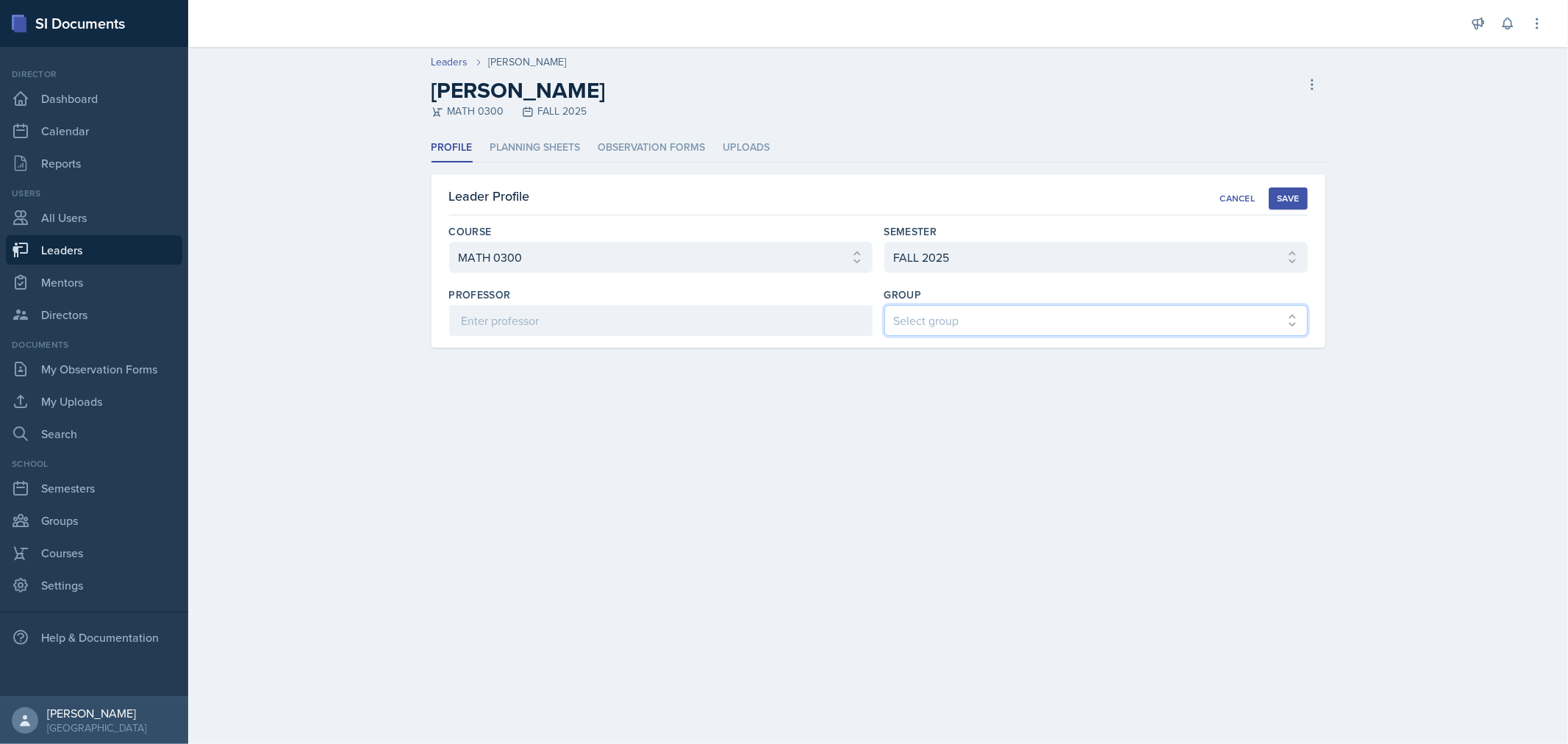
click at [1292, 326] on select "Select group COP #1 - Mars COP #2 - Venus COP #3 - Neptune COP #4 - Saturn COP …" at bounding box center [1096, 319] width 423 height 31
select select "6d06ddae-fe75-4f9f-bac4-f3b2e950d318"
click at [884, 305] on select "Select group COP #1 - Mars COP #2 - Venus COP #3 - Neptune COP #4 - Saturn COP …" at bounding box center [1096, 319] width 423 height 31
click at [1284, 190] on button "Save" at bounding box center [1287, 199] width 38 height 22
